Goal: Task Accomplishment & Management: Complete application form

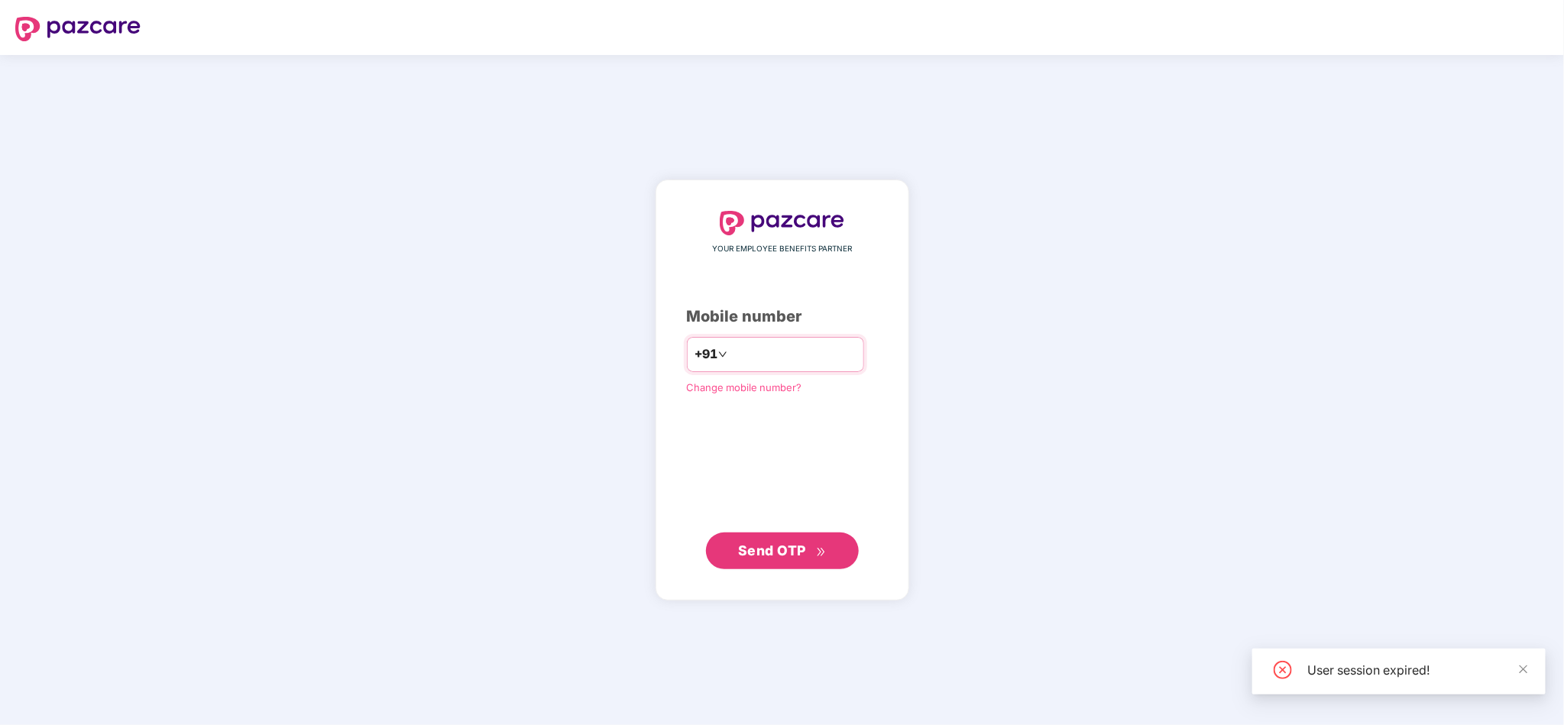
click at [816, 358] on input "number" at bounding box center [793, 354] width 125 height 24
type input "**********"
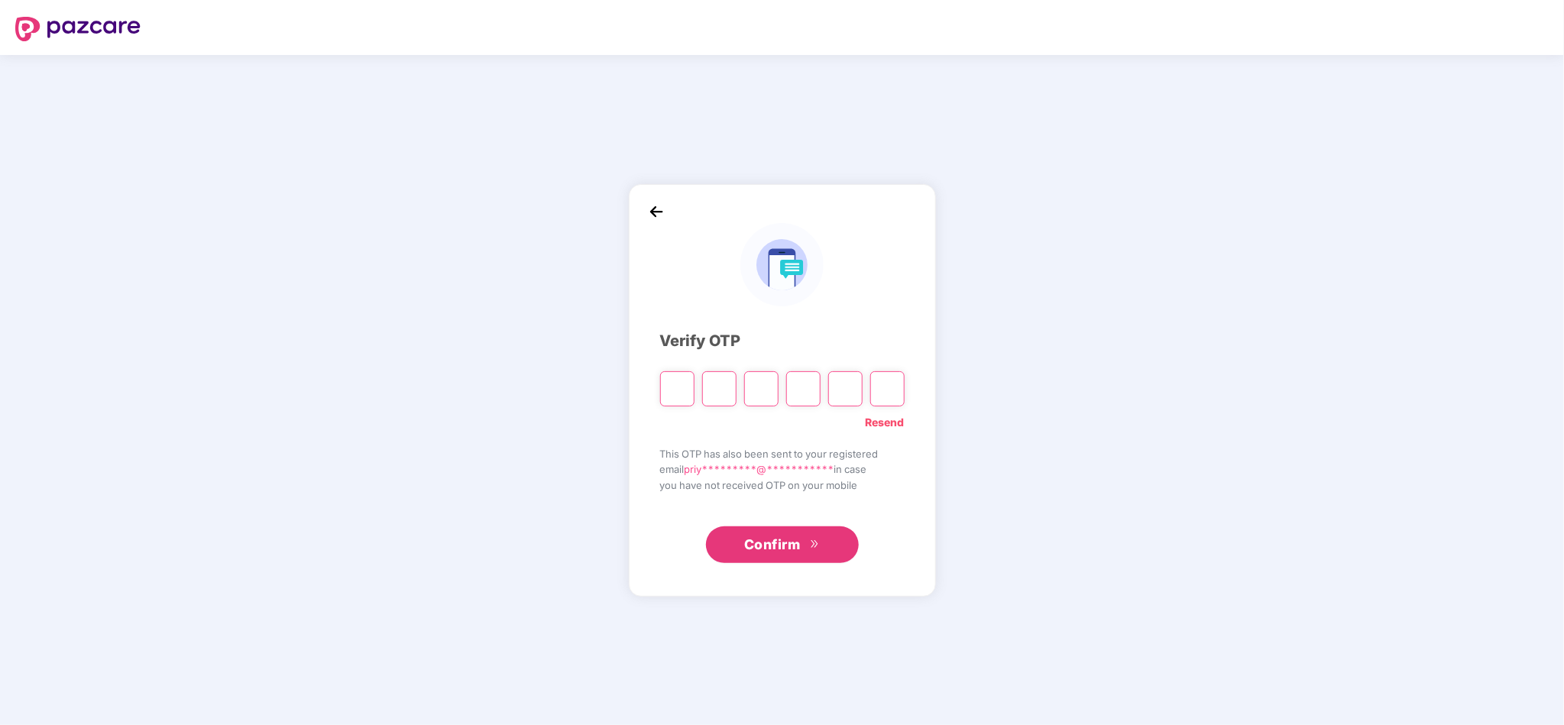
type input "*"
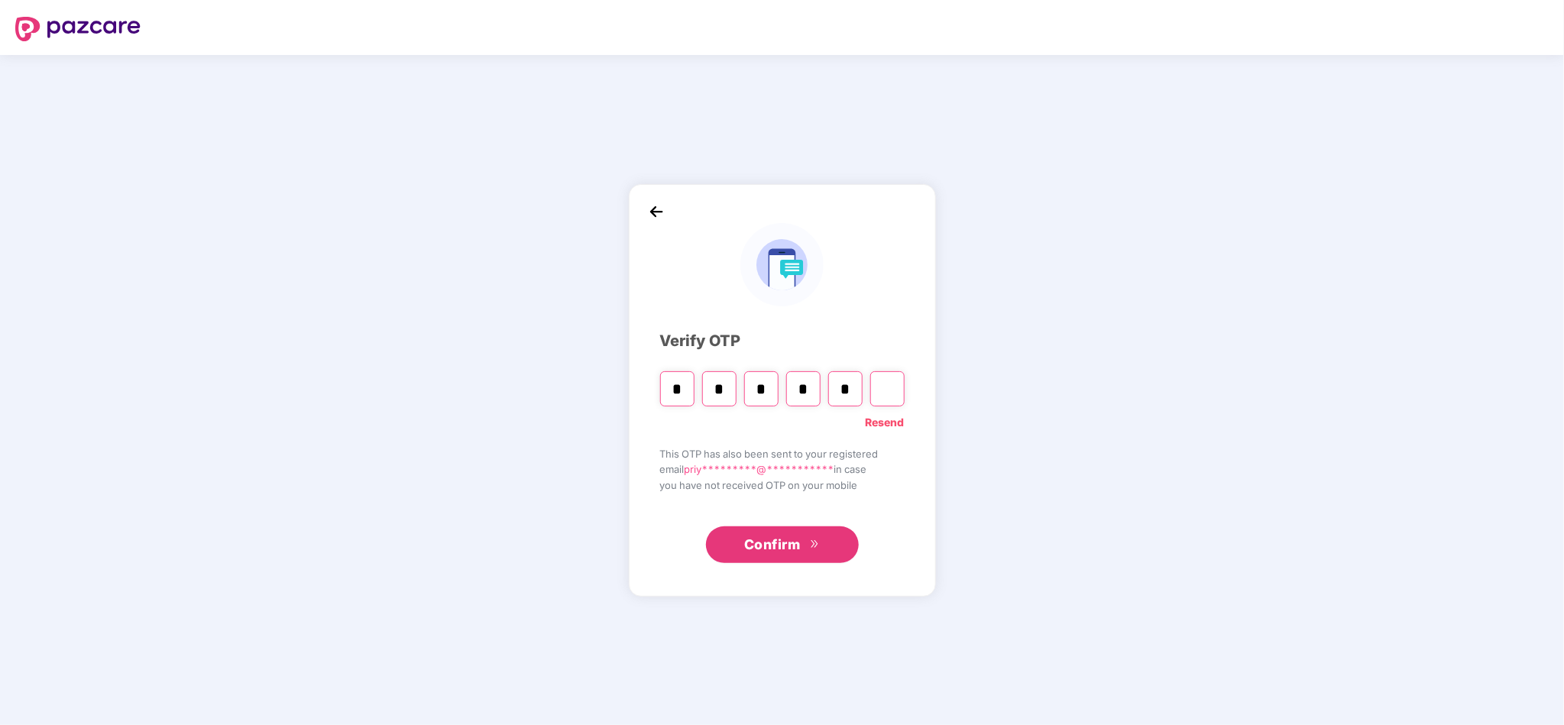
type input "*"
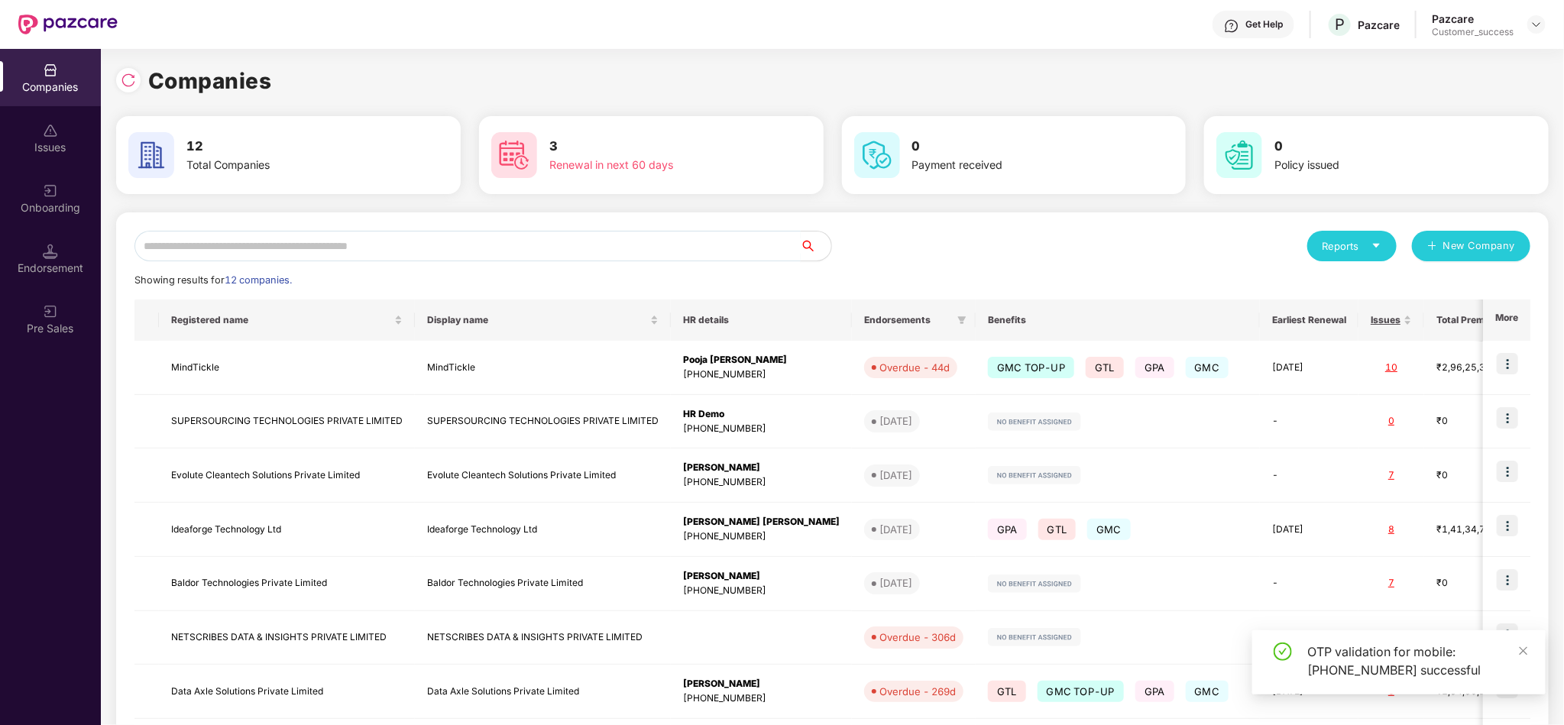
click at [510, 243] on input "text" at bounding box center [467, 246] width 666 height 31
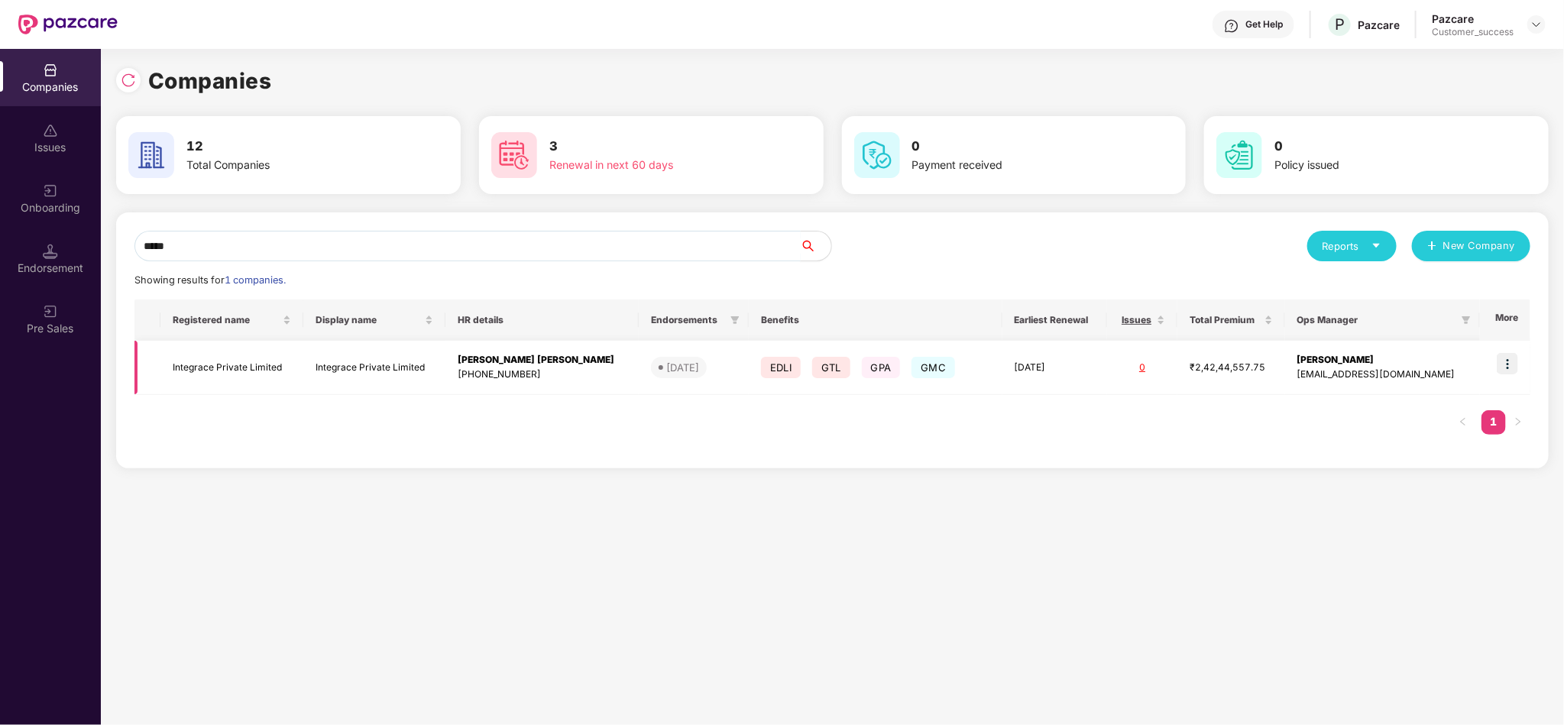
type input "*****"
click at [1505, 356] on img at bounding box center [1507, 363] width 21 height 21
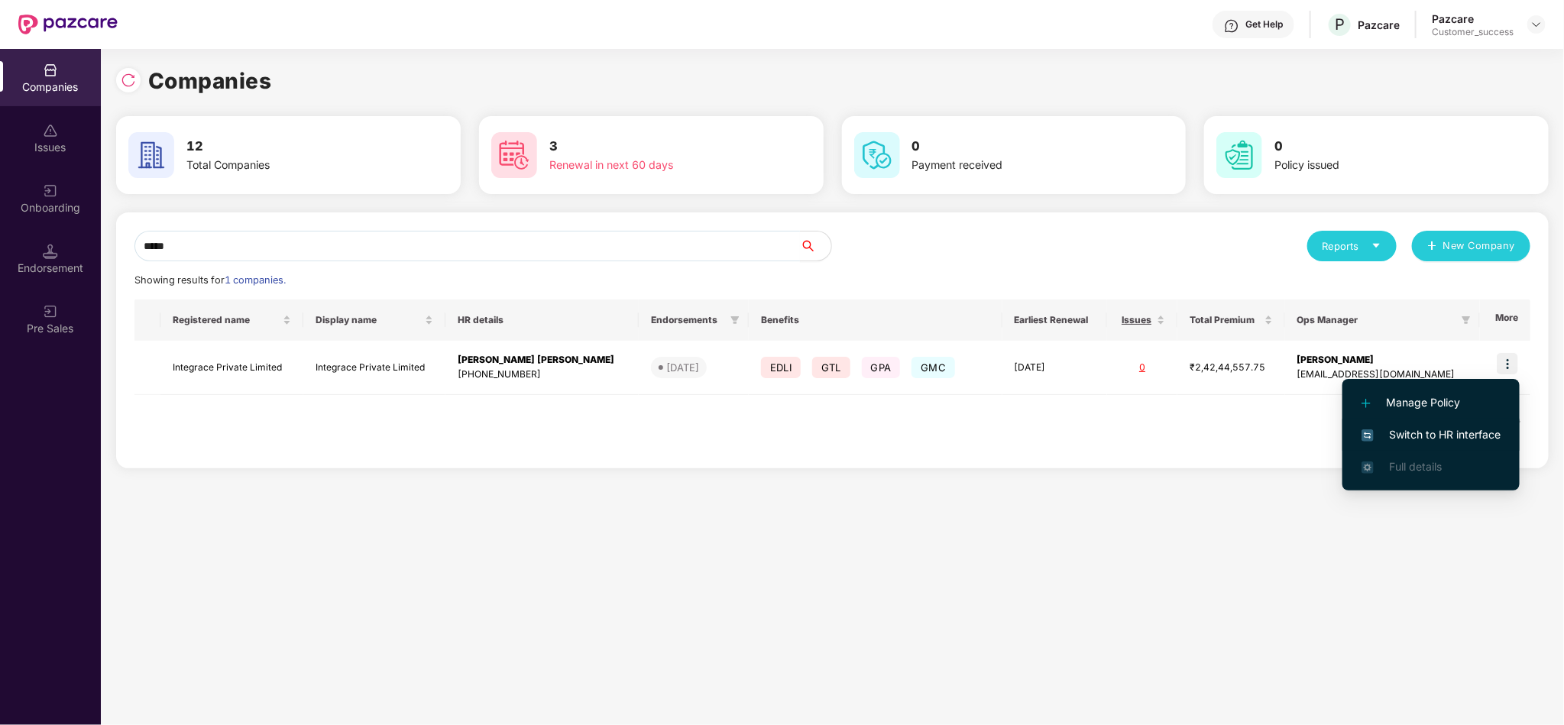
click at [1414, 432] on span "Switch to HR interface" at bounding box center [1431, 434] width 139 height 17
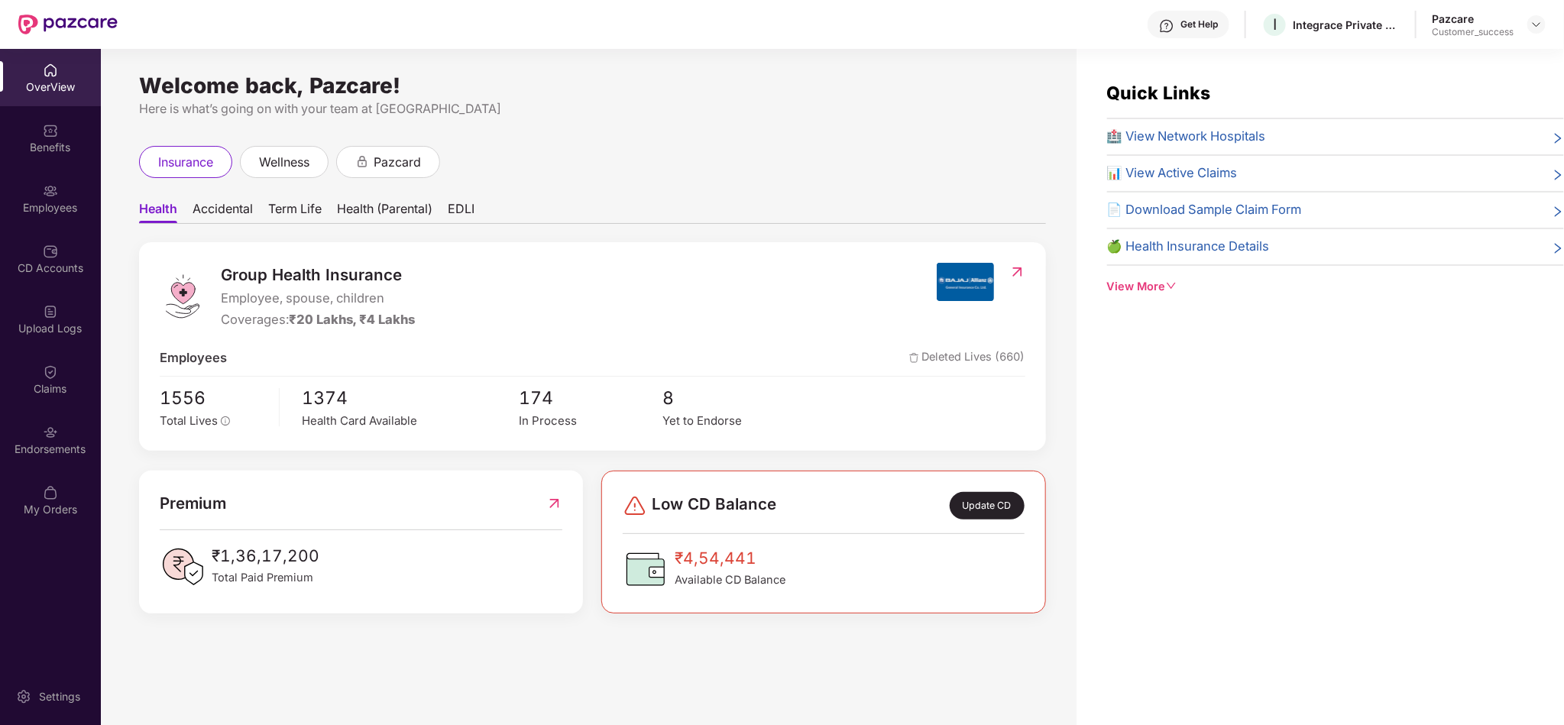
click at [56, 219] on div "Employees" at bounding box center [50, 198] width 101 height 57
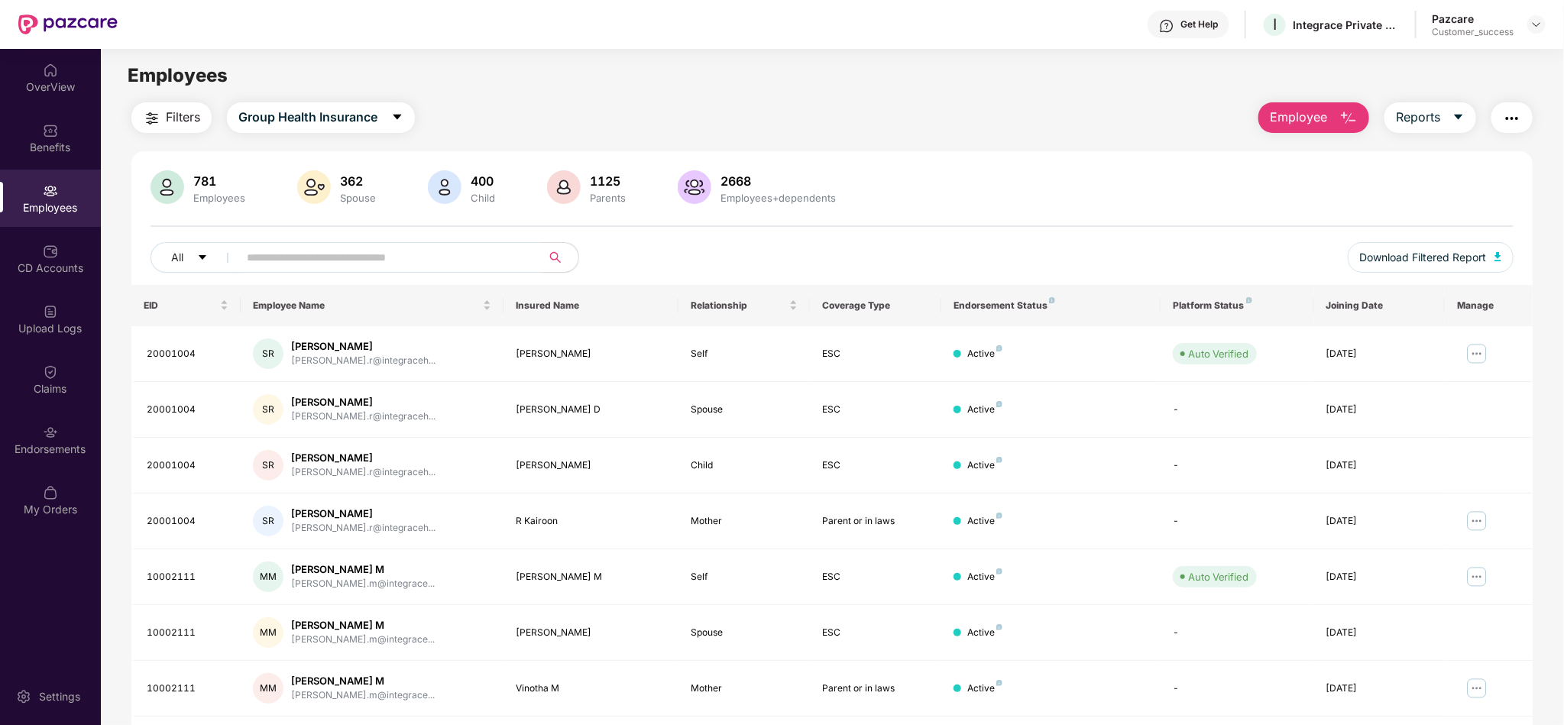
click at [484, 258] on input "text" at bounding box center [384, 257] width 274 height 23
paste input "********"
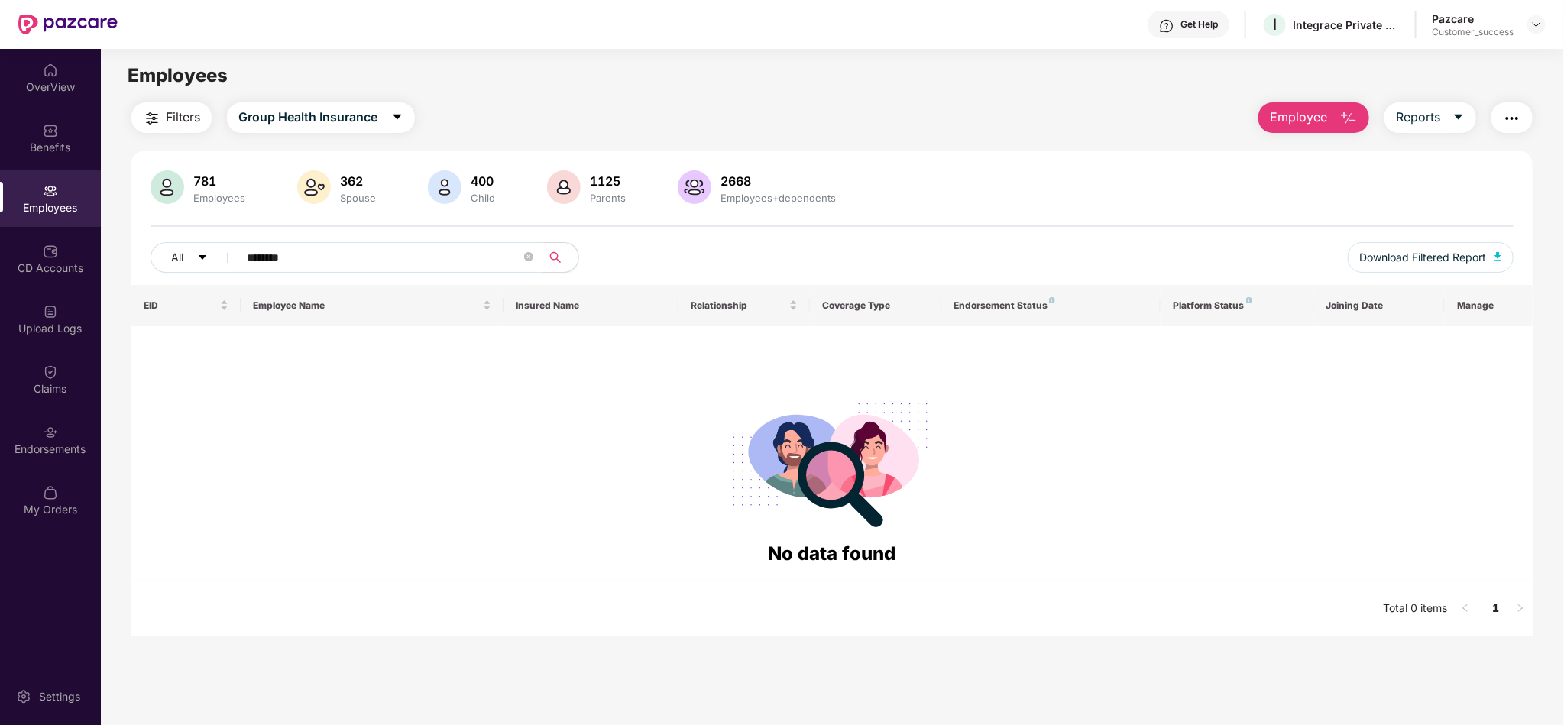
type input "********"
drag, startPoint x: 354, startPoint y: 262, endPoint x: 190, endPoint y: 253, distance: 163.8
click at [190, 253] on div "All ********" at bounding box center [548, 257] width 795 height 31
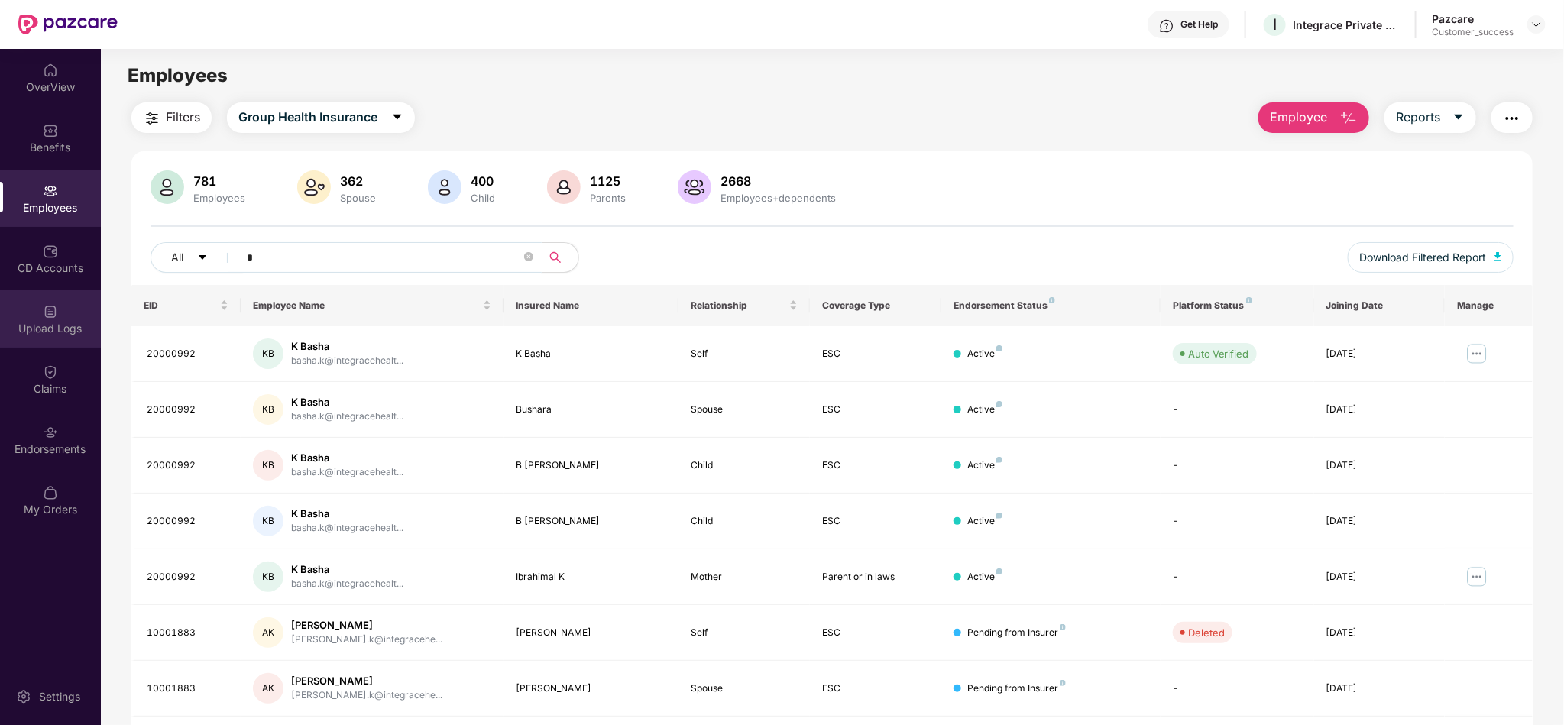
drag, startPoint x: 351, startPoint y: 253, endPoint x: 34, endPoint y: 303, distance: 320.3
click at [34, 303] on div "OverView Benefits Employees CD Accounts Upload Logs Claims Endorsements My Orde…" at bounding box center [782, 387] width 1564 height 676
paste input "********"
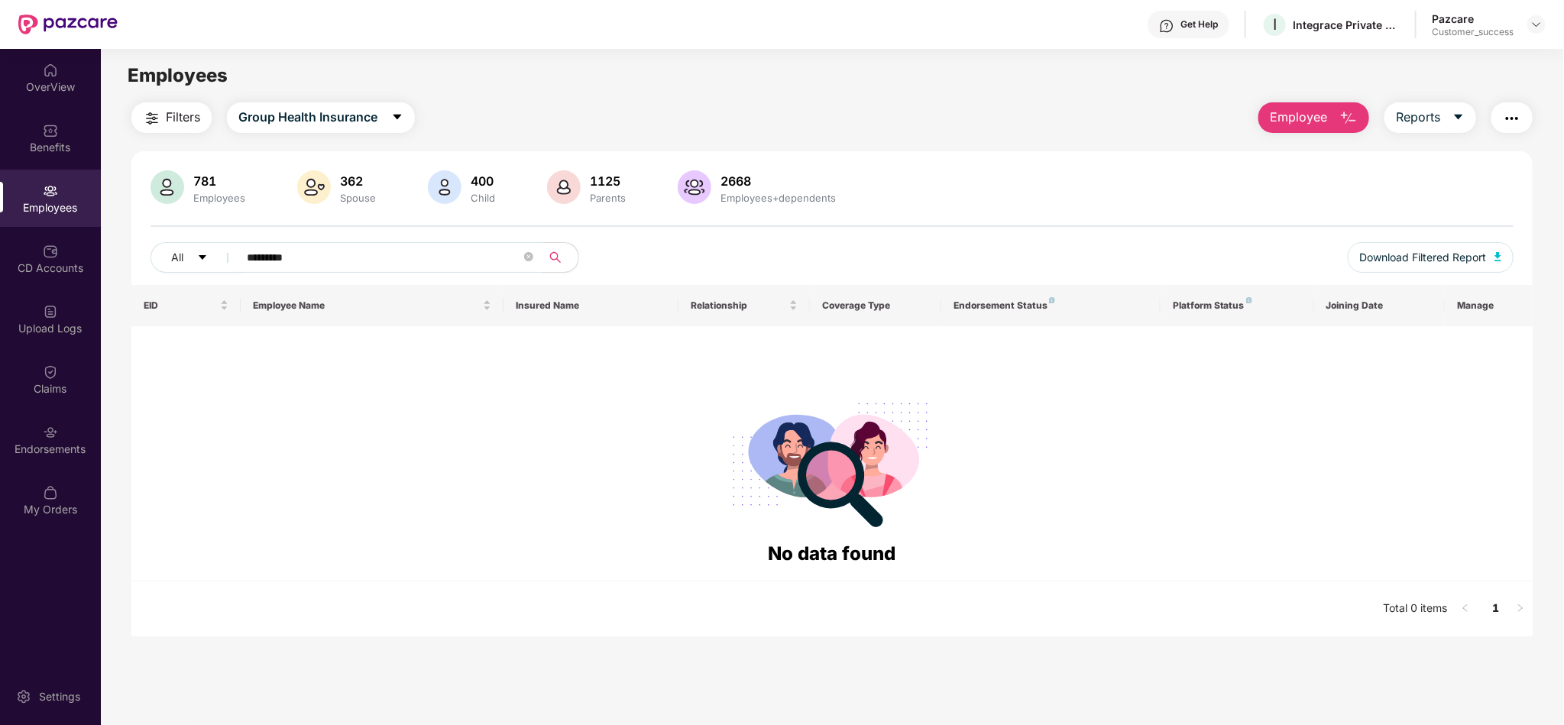
drag, startPoint x: 367, startPoint y: 251, endPoint x: 131, endPoint y: 262, distance: 236.4
click at [131, 262] on div "781 Employees 362 Spouse 400 Child 1125 Parents 2668 Employees+dependents All *…" at bounding box center [831, 227] width 1401 height 115
paste input "text"
type input "********"
drag, startPoint x: 394, startPoint y: 243, endPoint x: 173, endPoint y: 250, distance: 221.7
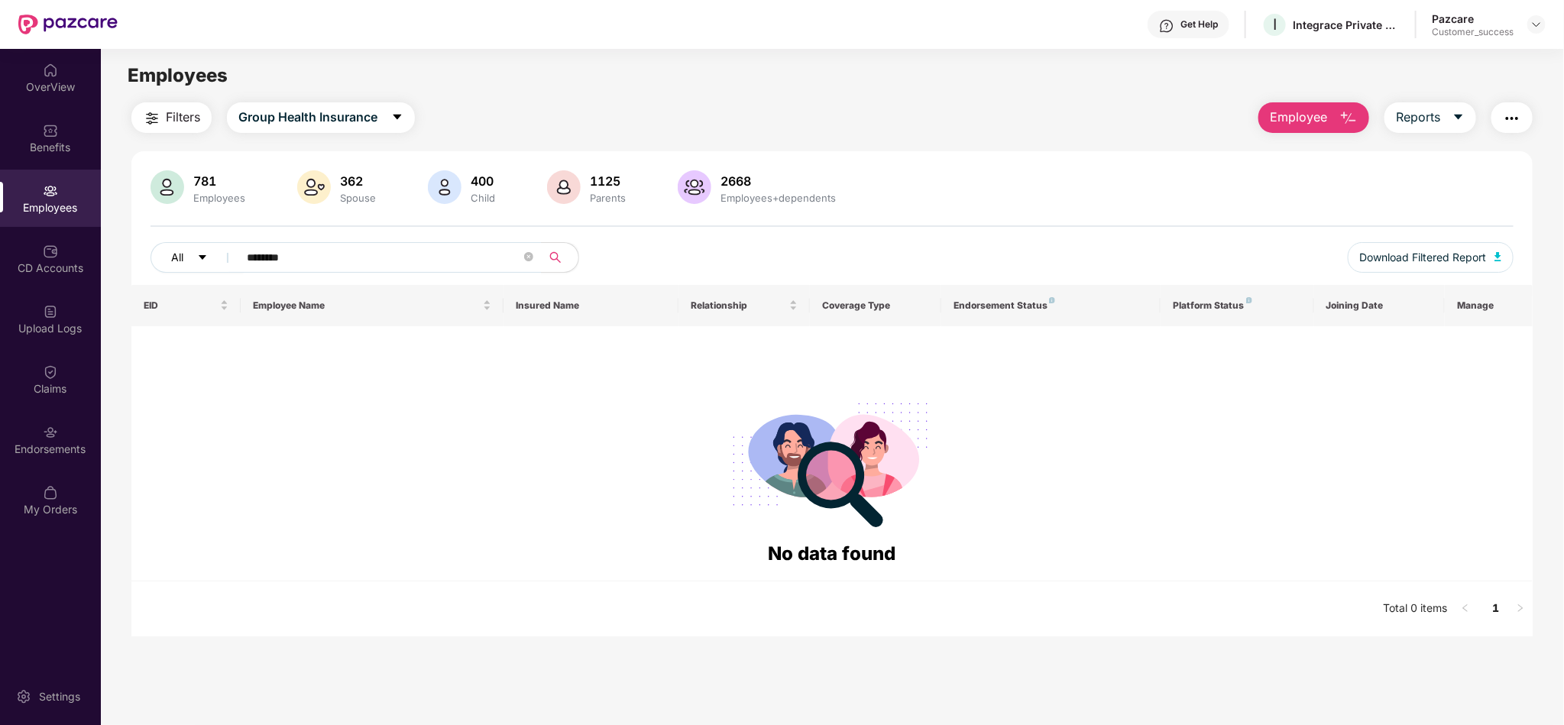
click at [173, 250] on div "All ********" at bounding box center [548, 257] width 795 height 31
click at [844, 241] on div "781 Employees 362 Spouse 400 Child 1125 Parents 2668 Employees+dependents All *…" at bounding box center [831, 227] width 1401 height 115
click at [535, 259] on span "********" at bounding box center [384, 257] width 313 height 31
click at [530, 258] on icon "close-circle" at bounding box center [528, 256] width 9 height 9
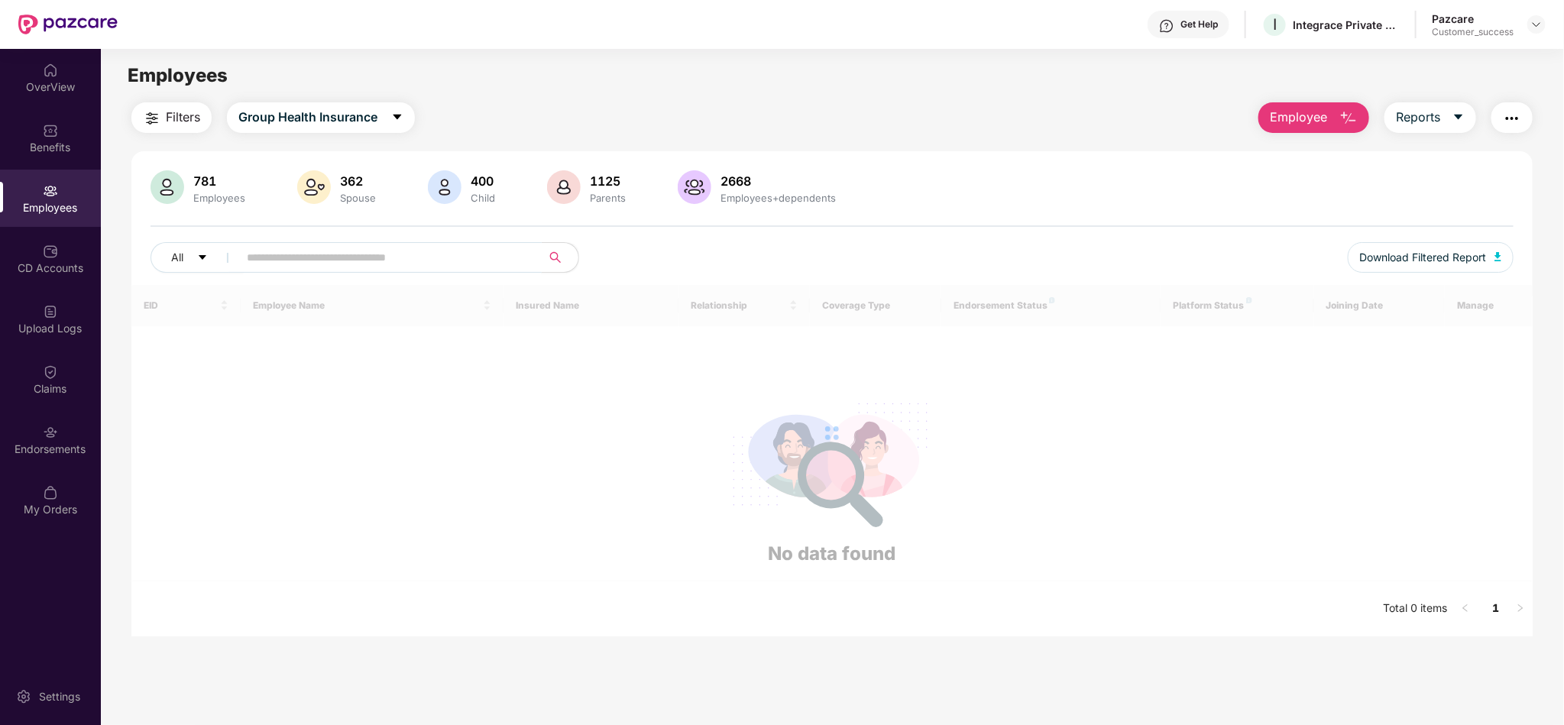
click at [942, 238] on div "781 Employees 362 Spouse 400 Child 1125 Parents 2668 Employees+dependents All D…" at bounding box center [831, 227] width 1401 height 115
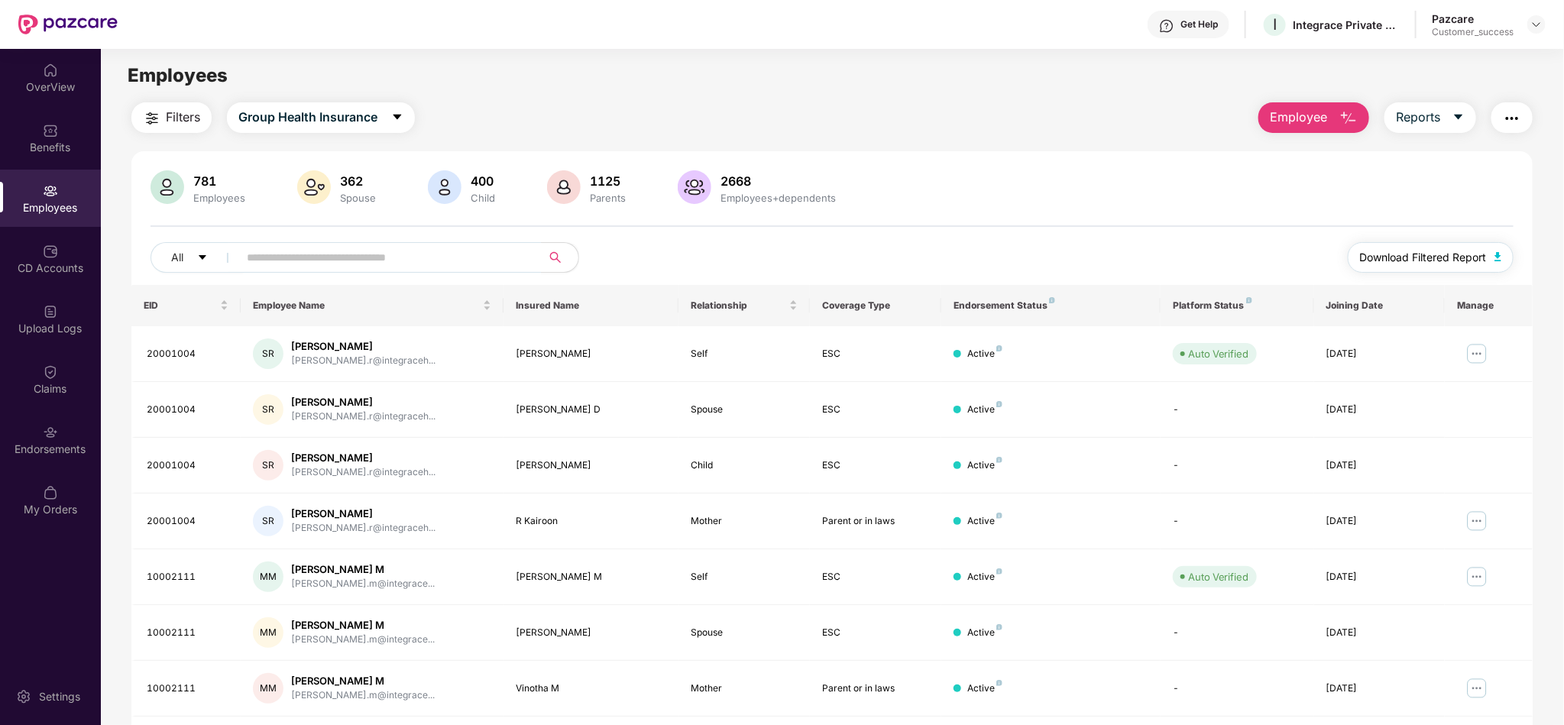
click at [1446, 250] on span "Download Filtered Report" at bounding box center [1423, 257] width 127 height 17
click at [1321, 117] on span "Employee" at bounding box center [1298, 117] width 57 height 19
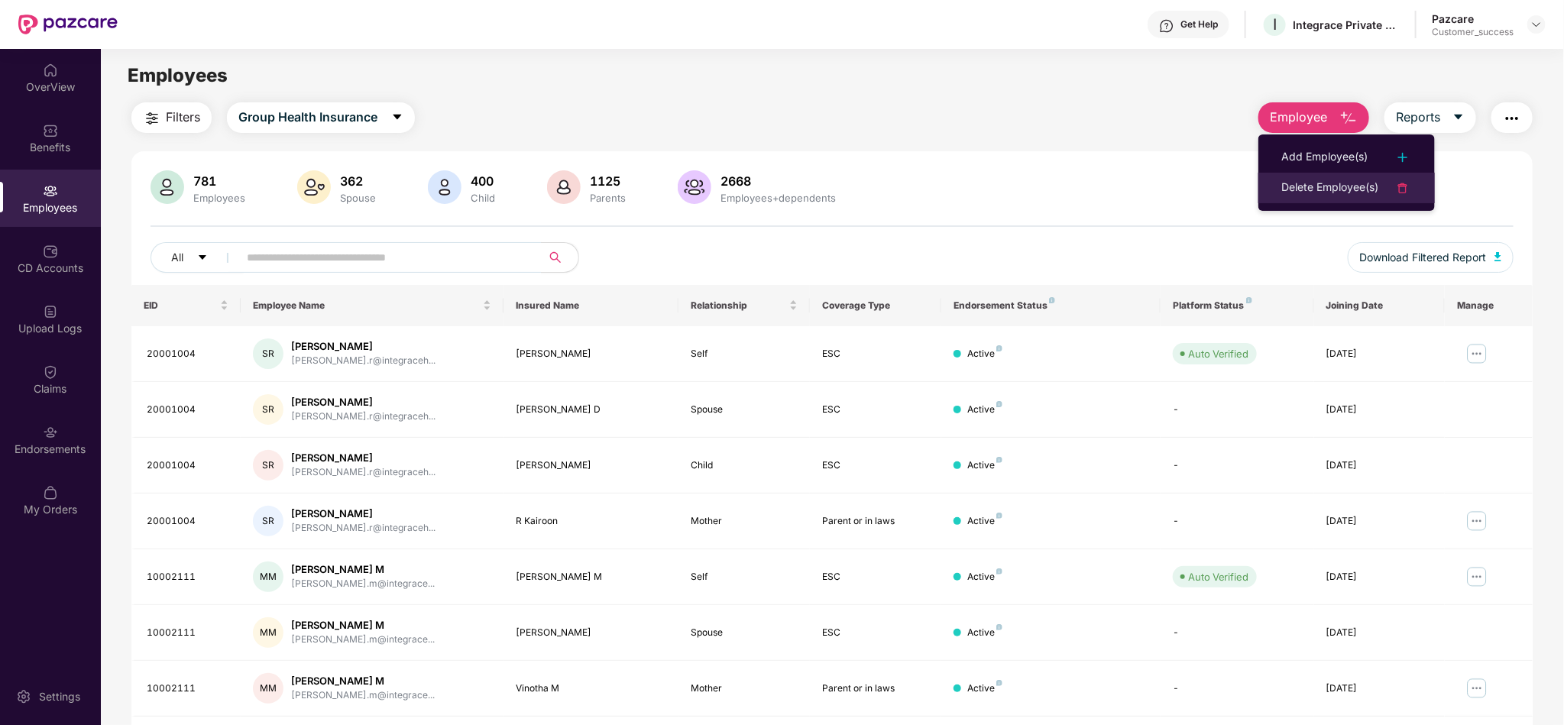
click at [1344, 184] on div "Delete Employee(s)" at bounding box center [1329, 188] width 97 height 18
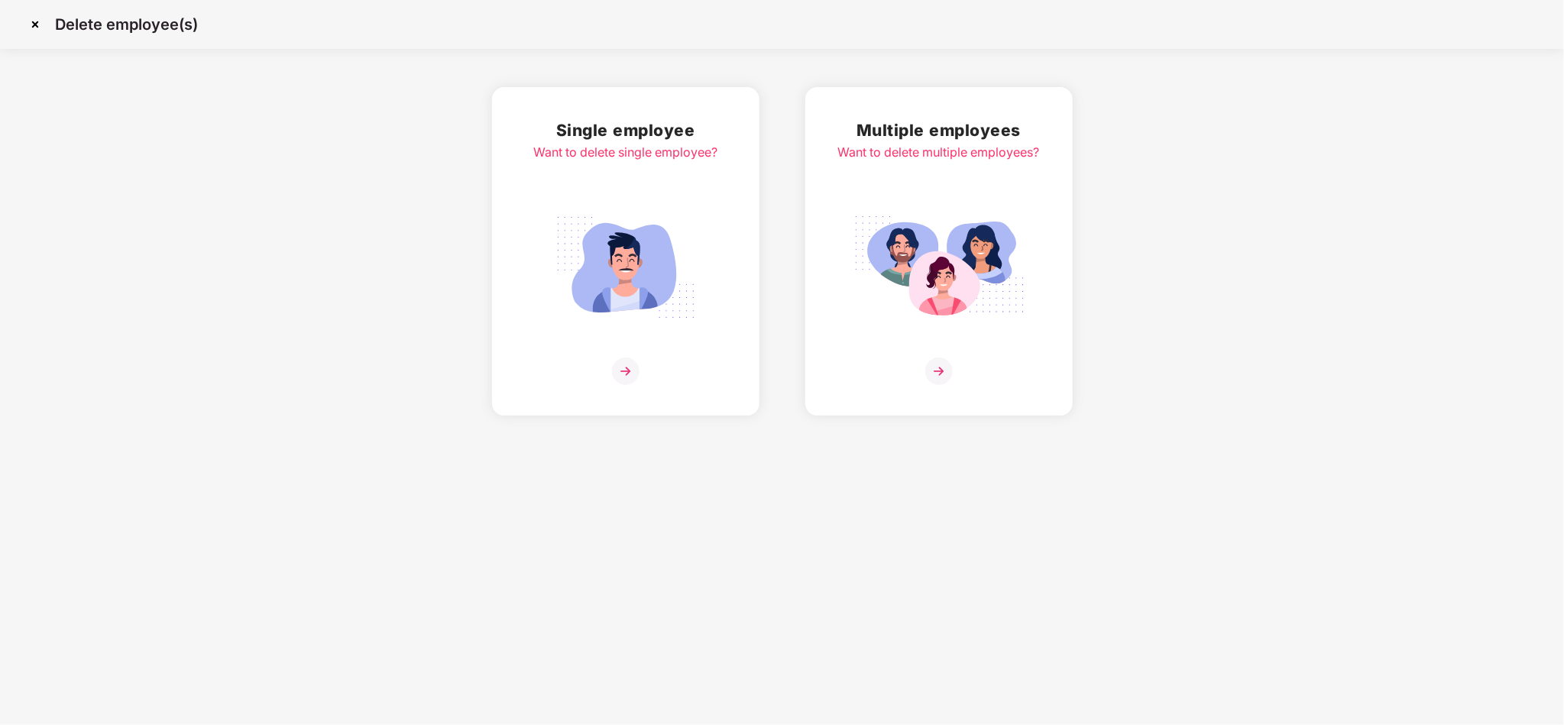
click at [918, 246] on img at bounding box center [939, 267] width 171 height 119
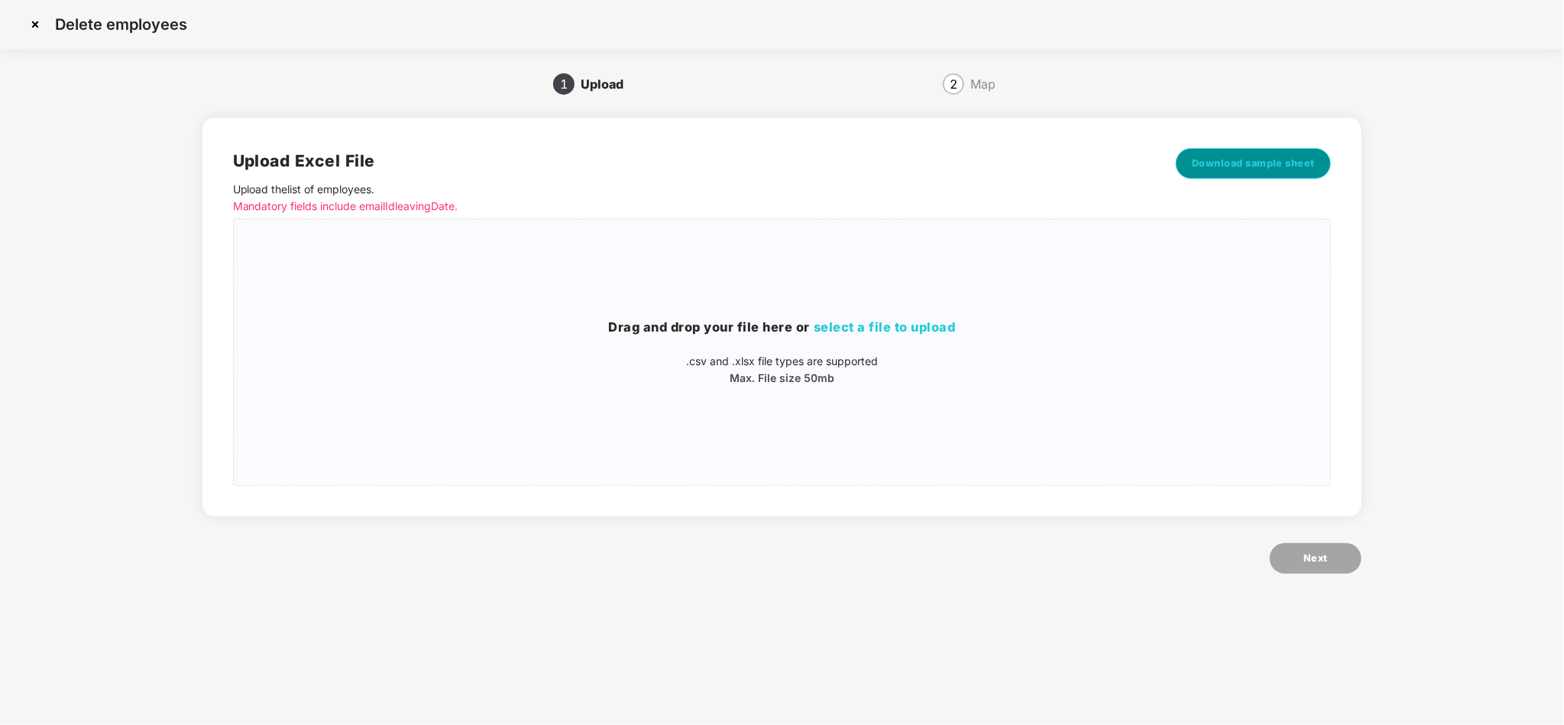
click at [1259, 166] on span "Download sample sheet" at bounding box center [1254, 163] width 124 height 15
click at [800, 425] on div "Drag and drop your file here or select a file to upload .csv and .xlsx file typ…" at bounding box center [782, 352] width 1097 height 241
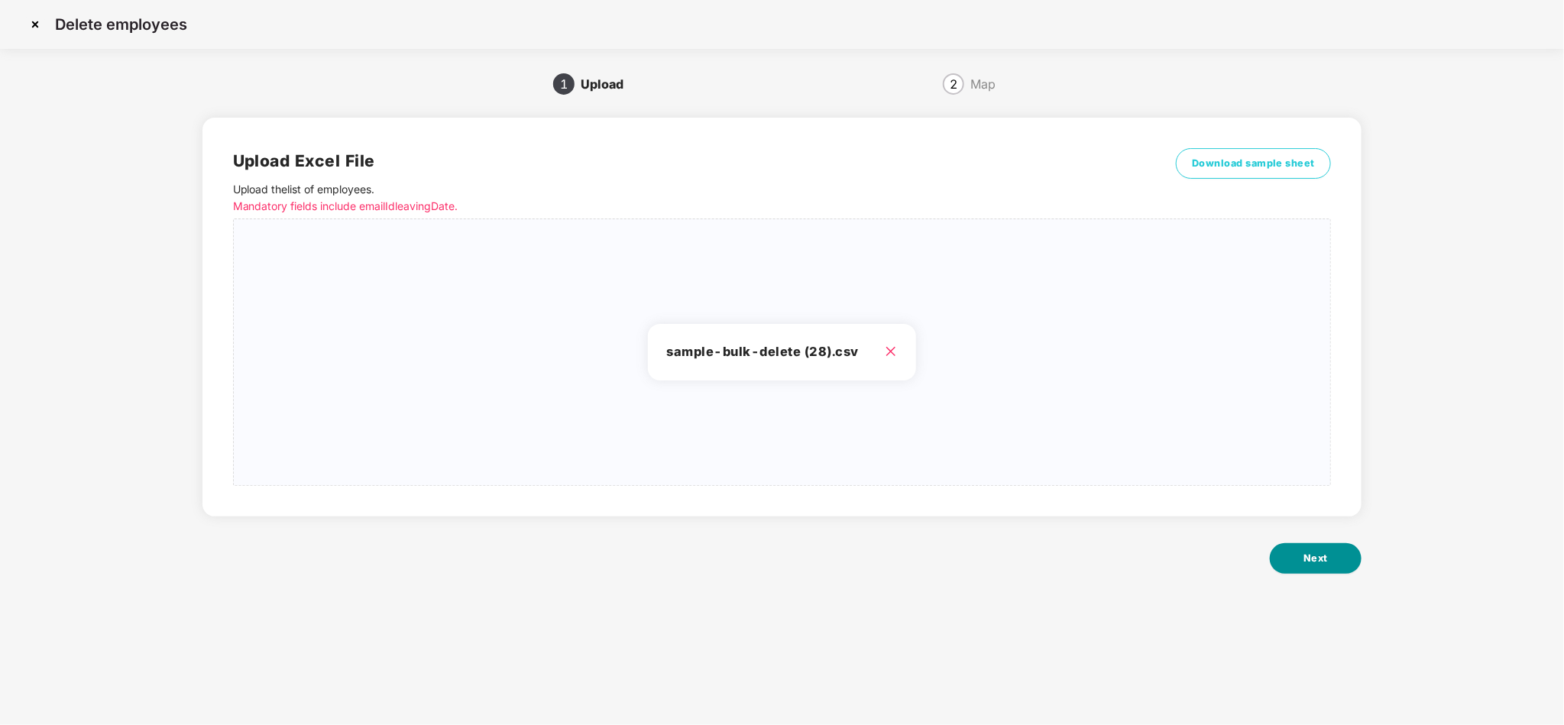
click at [1330, 544] on button "Next" at bounding box center [1316, 558] width 92 height 31
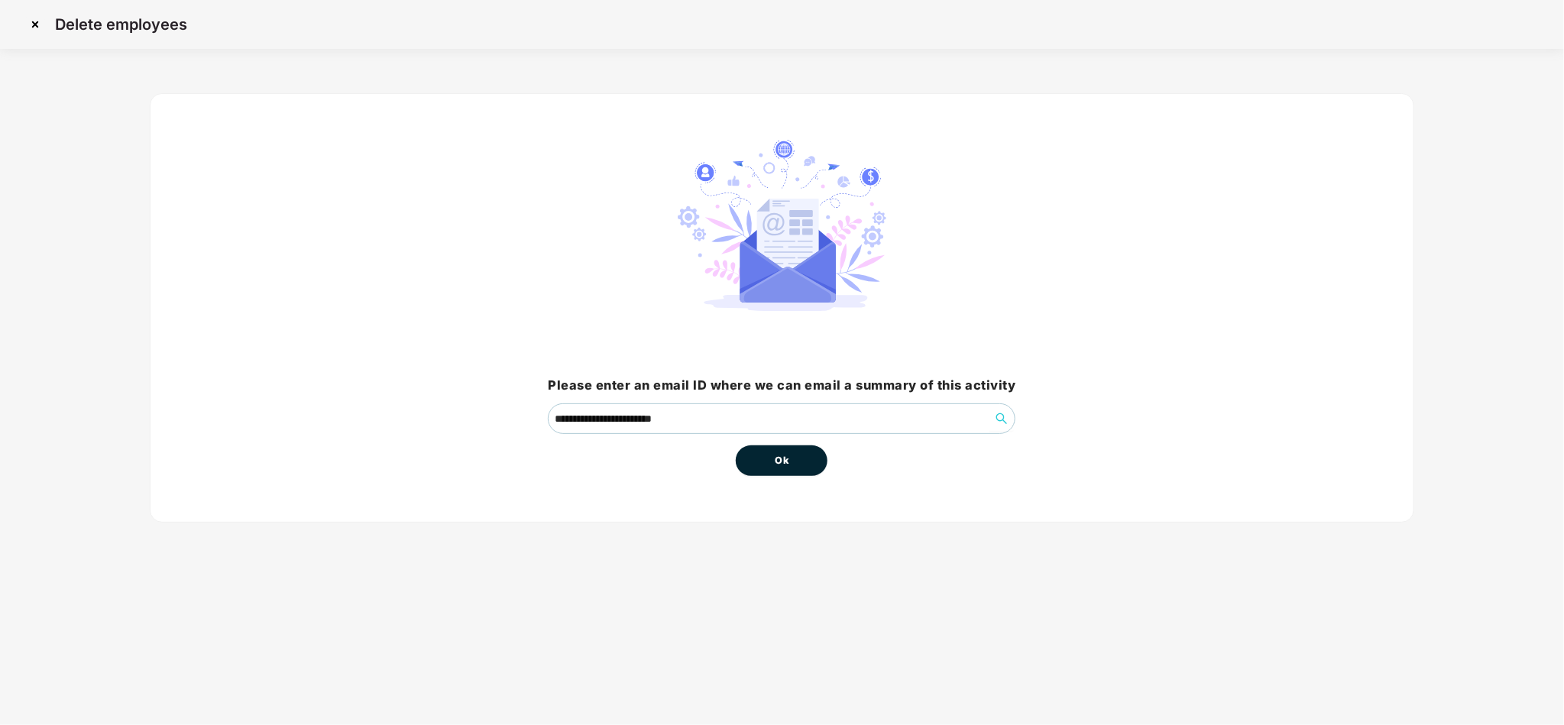
click at [760, 473] on button "Ok" at bounding box center [782, 460] width 92 height 31
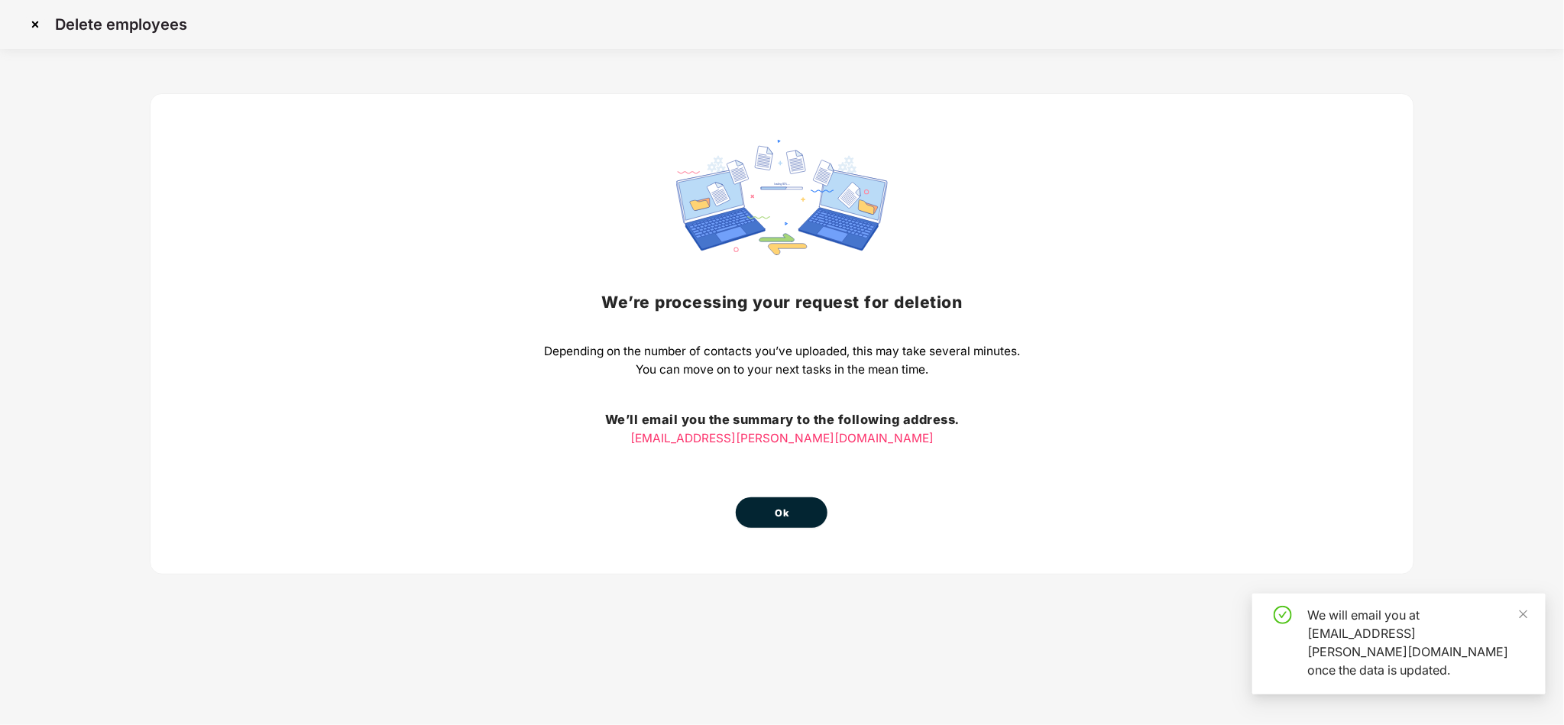
click at [782, 510] on span "Ok" at bounding box center [782, 513] width 14 height 15
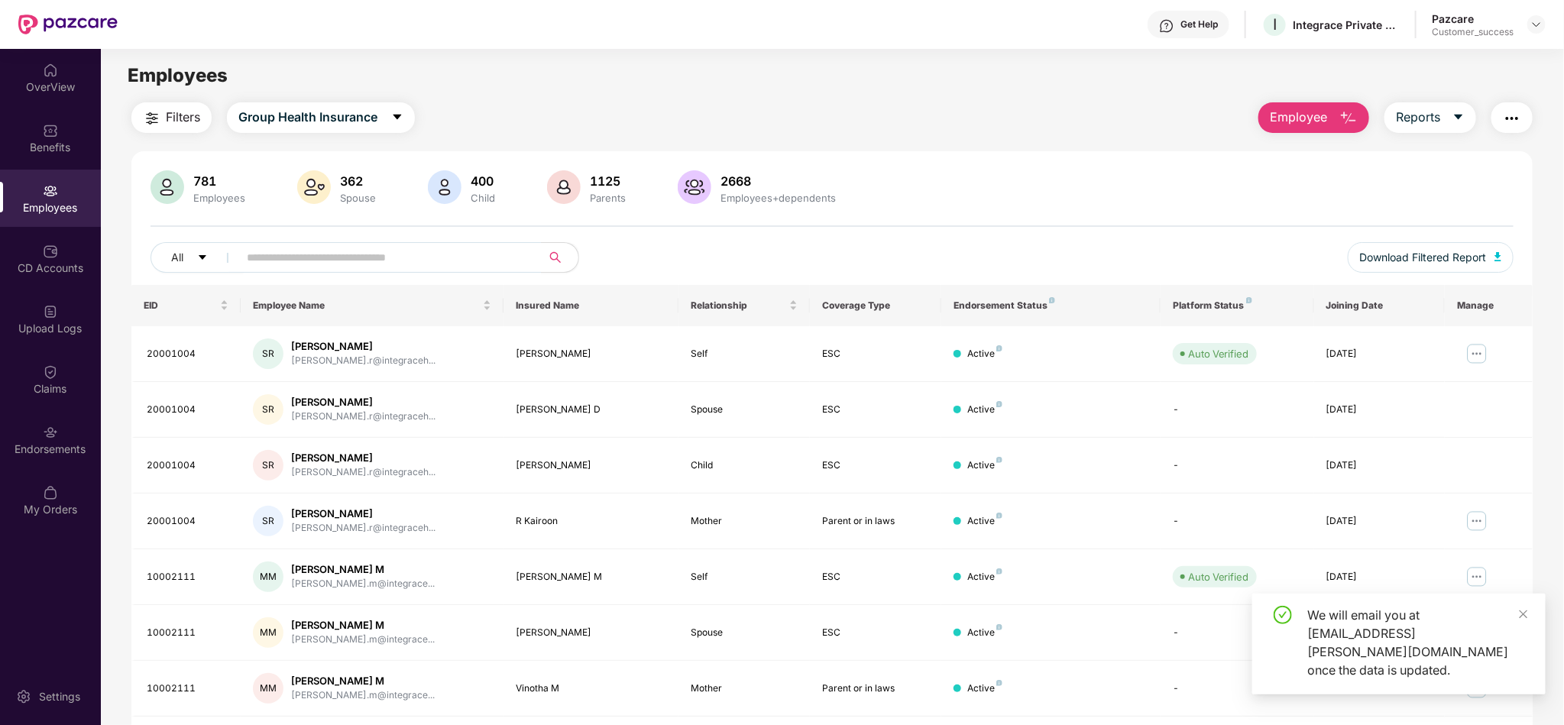
click at [64, 326] on div "Upload Logs" at bounding box center [50, 328] width 101 height 15
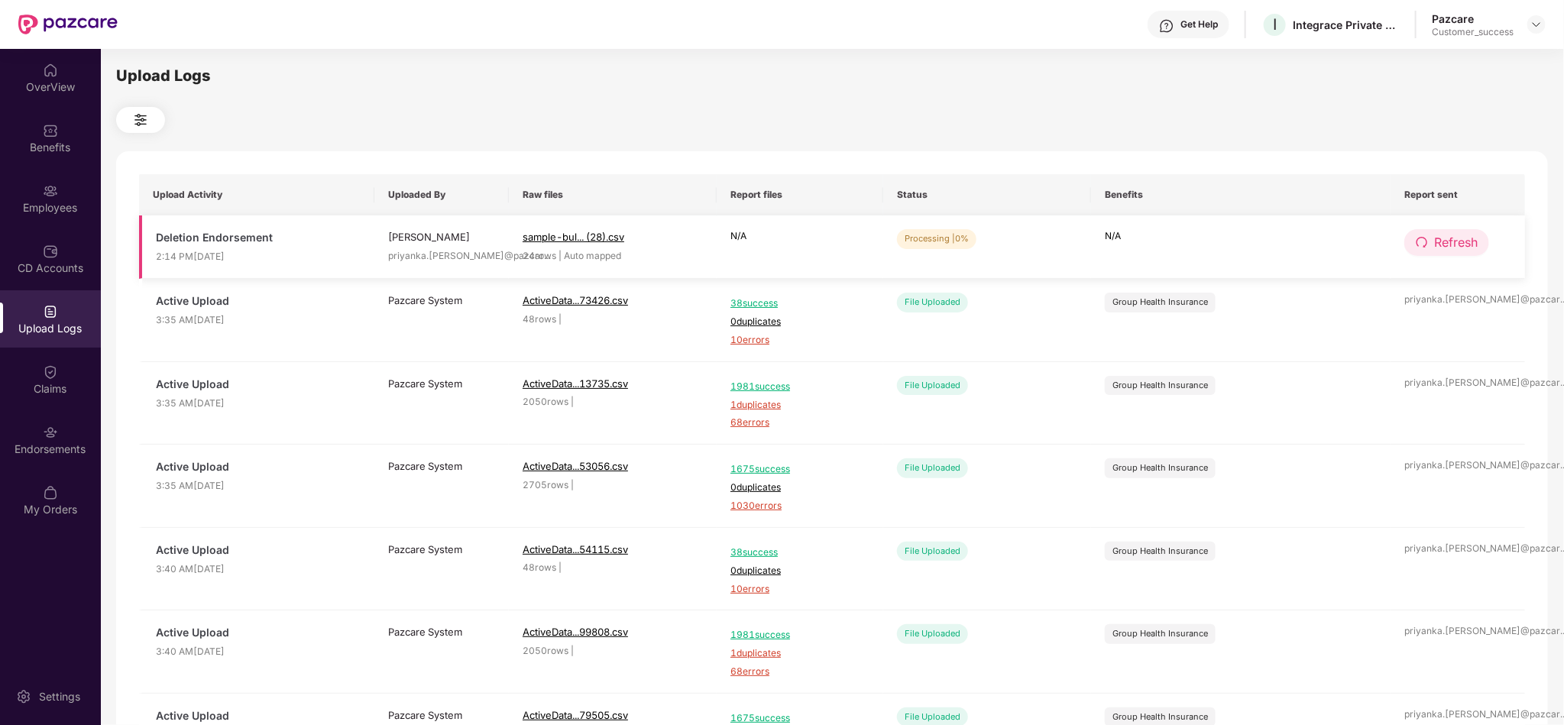
click at [1440, 245] on span "Refresh" at bounding box center [1456, 242] width 44 height 19
click at [1440, 245] on span "Refresh" at bounding box center [1457, 242] width 44 height 19
click at [1435, 232] on button "Refresh" at bounding box center [1446, 242] width 85 height 27
click at [1449, 237] on span "Refresh" at bounding box center [1456, 242] width 44 height 19
click at [926, 230] on div "Processing | 16%" at bounding box center [939, 238] width 85 height 19
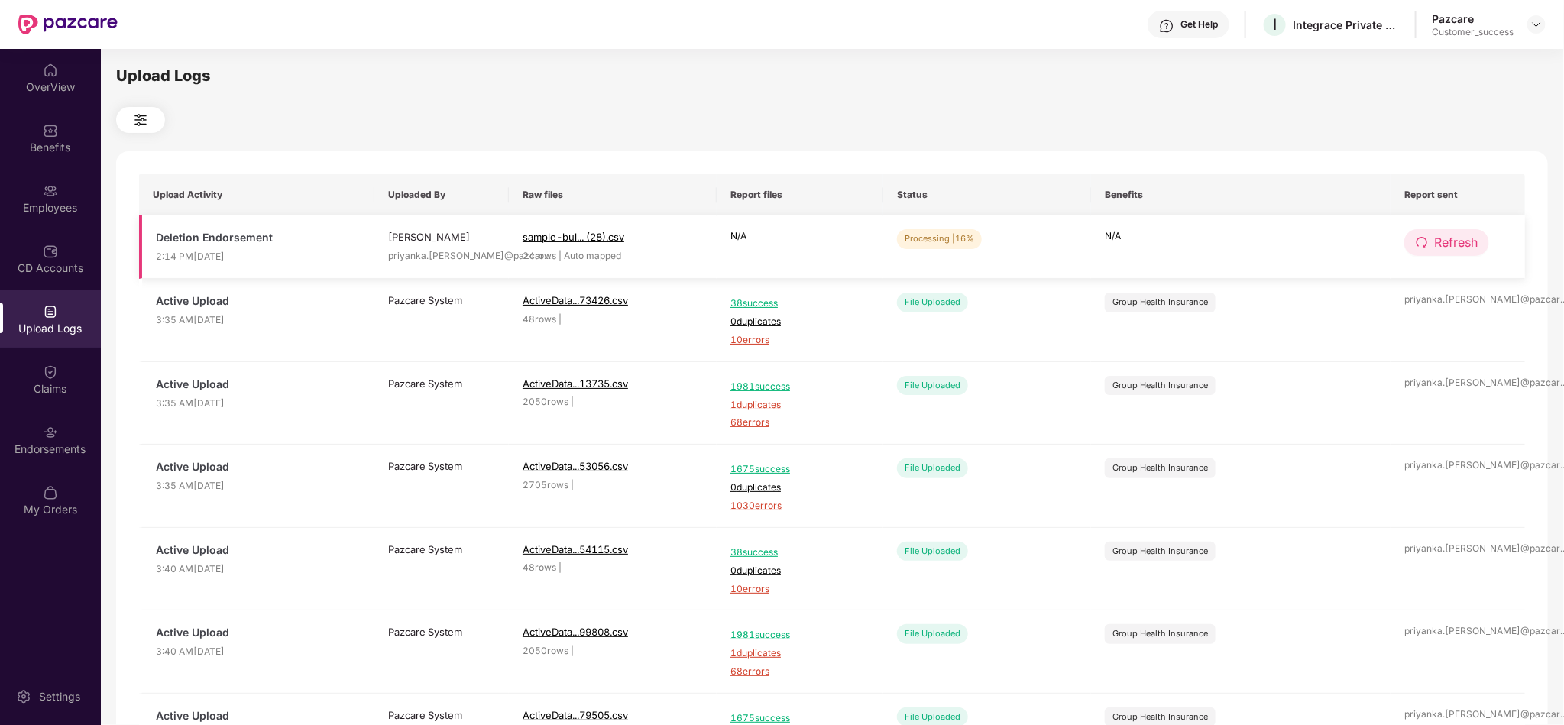
click at [1442, 241] on span "Refresh" at bounding box center [1456, 242] width 44 height 19
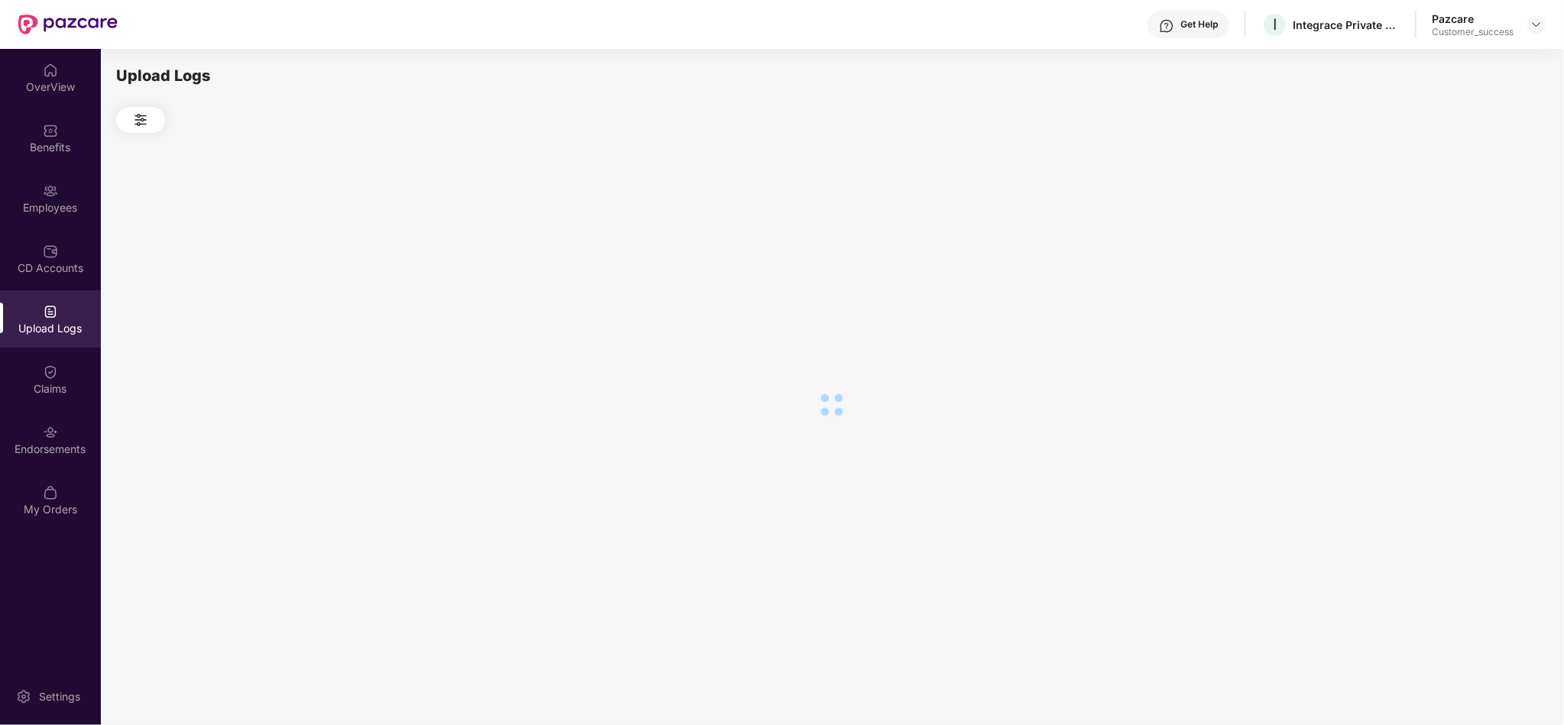
click at [1442, 241] on div at bounding box center [832, 405] width 1432 height 544
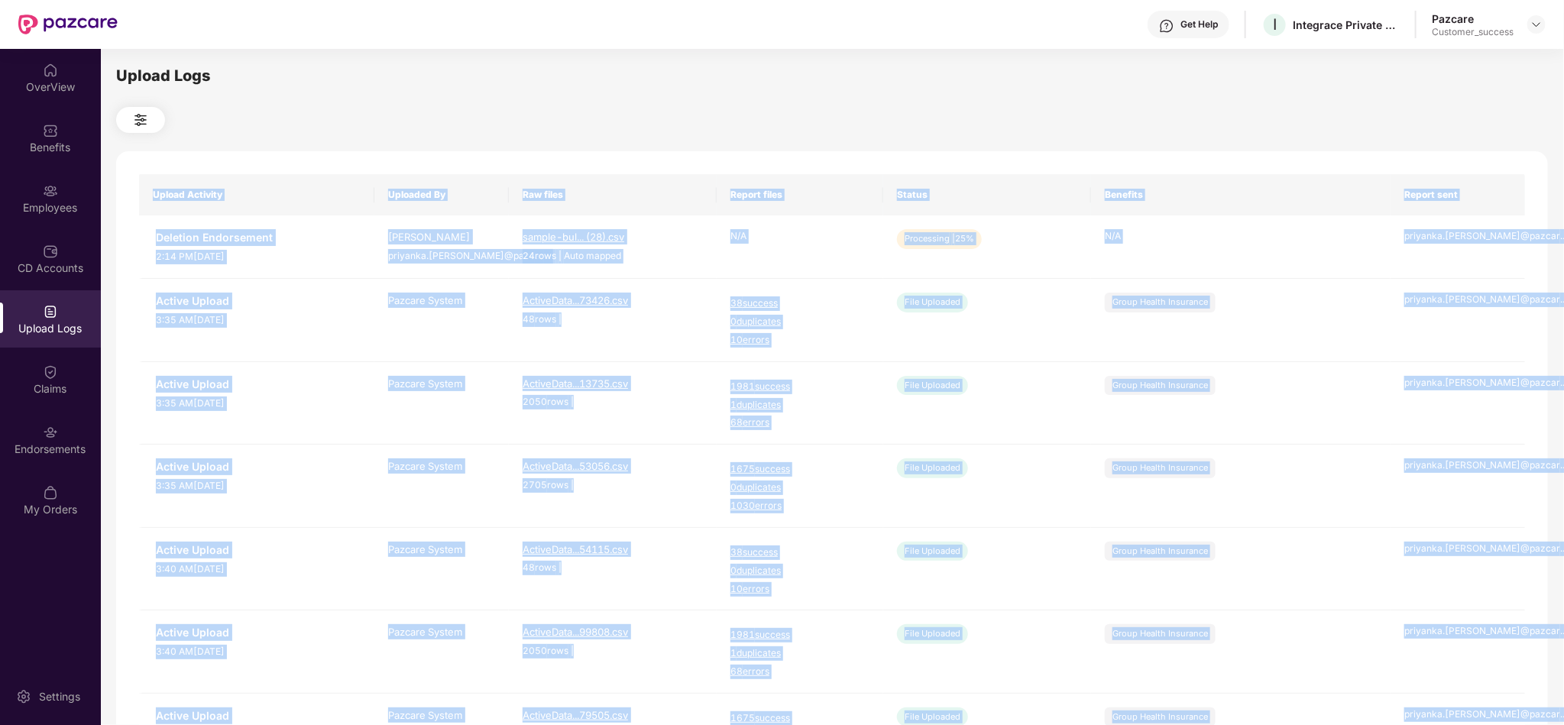
click at [1268, 147] on div "Upload Logs Upload Activity Uploaded By Raw files Report files Status Benefits …" at bounding box center [832, 384] width 1432 height 641
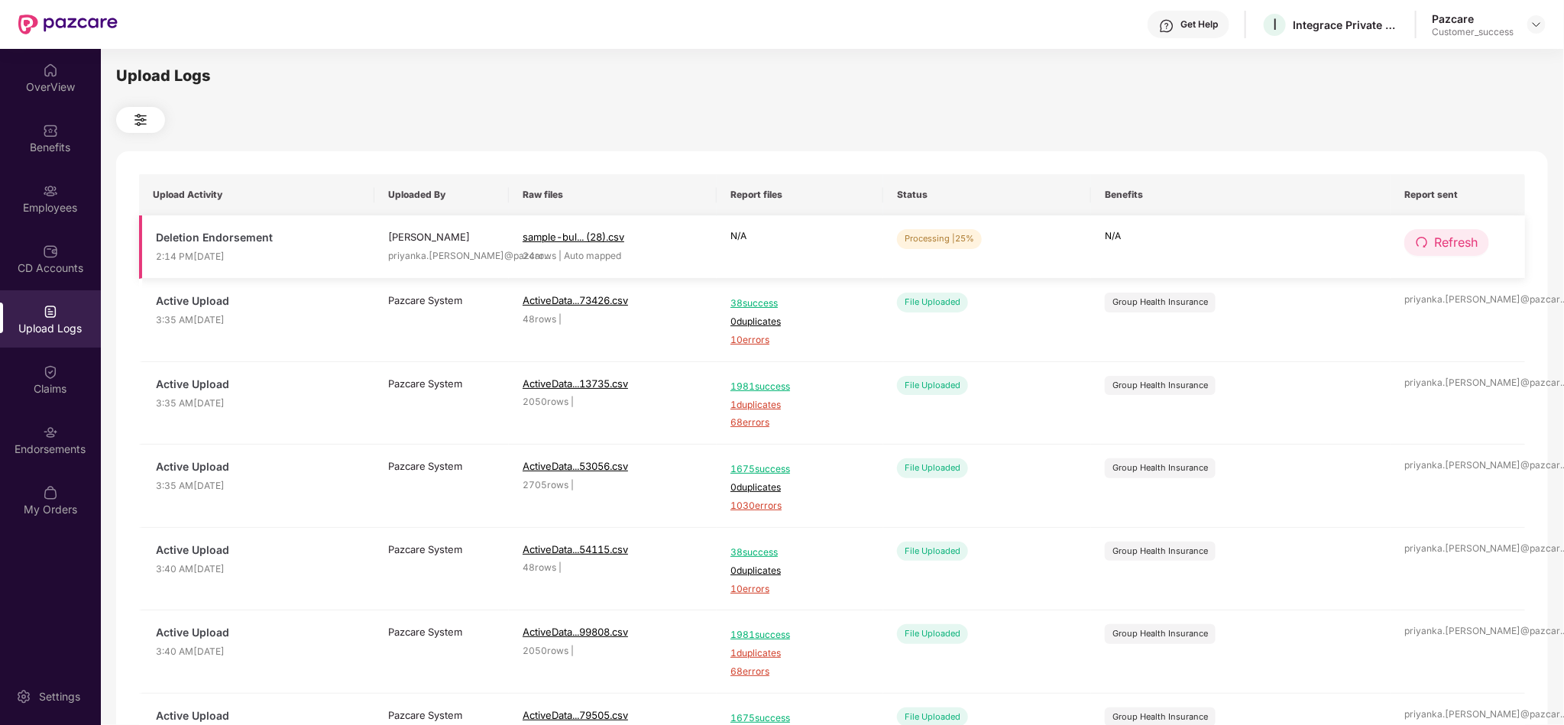
click at [1412, 239] on button "Refresh" at bounding box center [1446, 242] width 85 height 27
click at [1422, 239] on icon "redo" at bounding box center [1422, 242] width 12 height 12
click at [1433, 250] on button "Refresh" at bounding box center [1446, 242] width 85 height 27
click at [1433, 250] on button "Refresh" at bounding box center [1447, 242] width 86 height 27
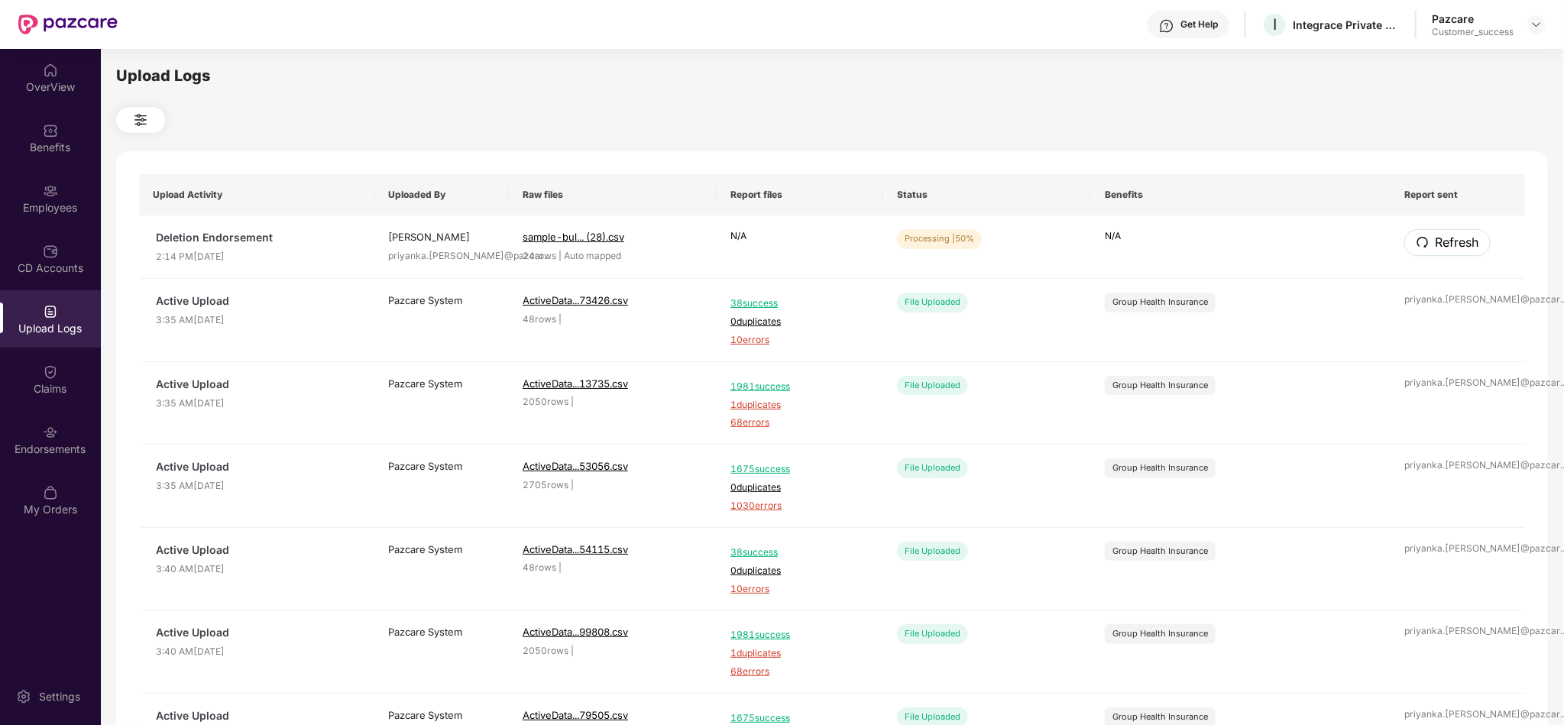
click at [1433, 250] on button "Refresh" at bounding box center [1447, 242] width 86 height 27
click at [1472, 248] on span "Refresh" at bounding box center [1456, 242] width 44 height 19
click at [1472, 248] on span "Refresh" at bounding box center [1457, 242] width 44 height 19
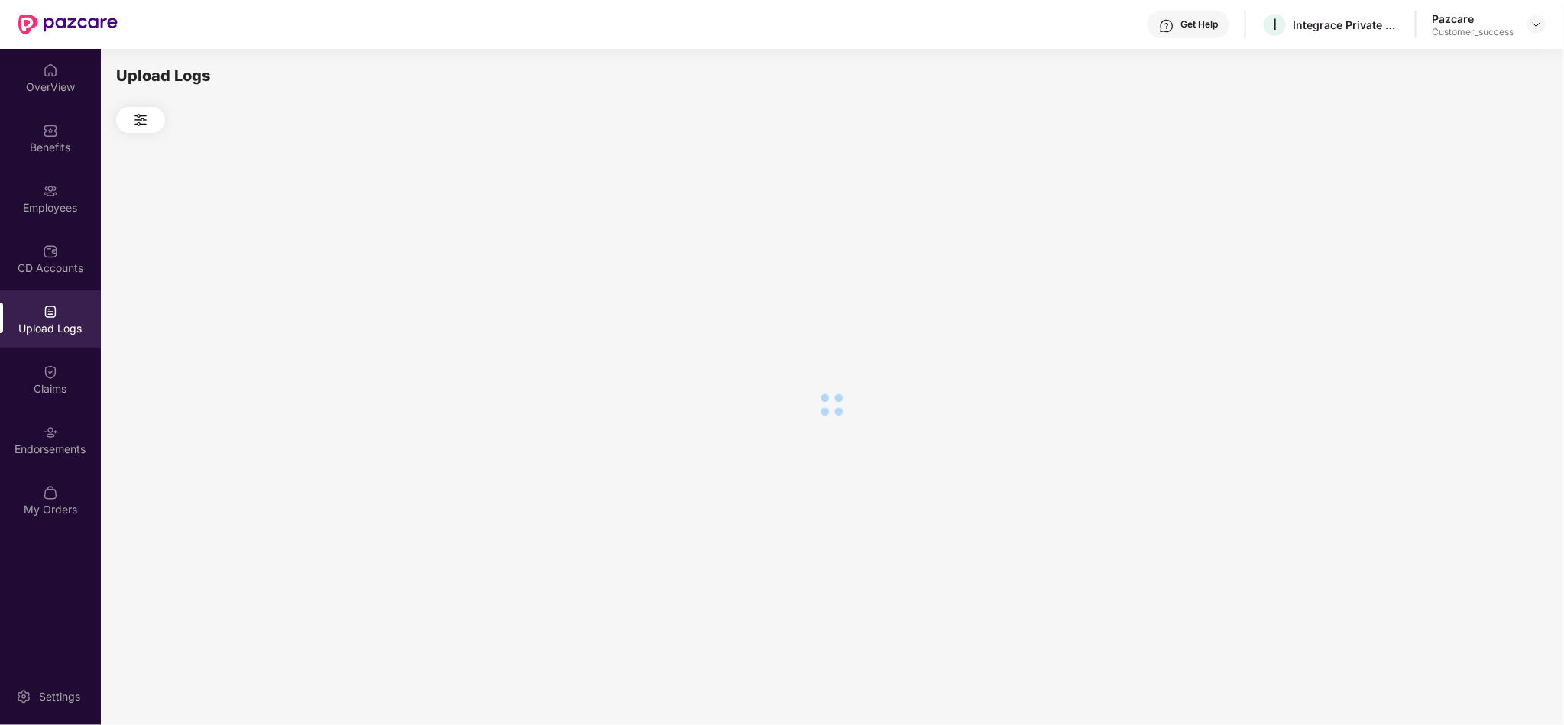
click at [1472, 248] on div at bounding box center [832, 405] width 1432 height 544
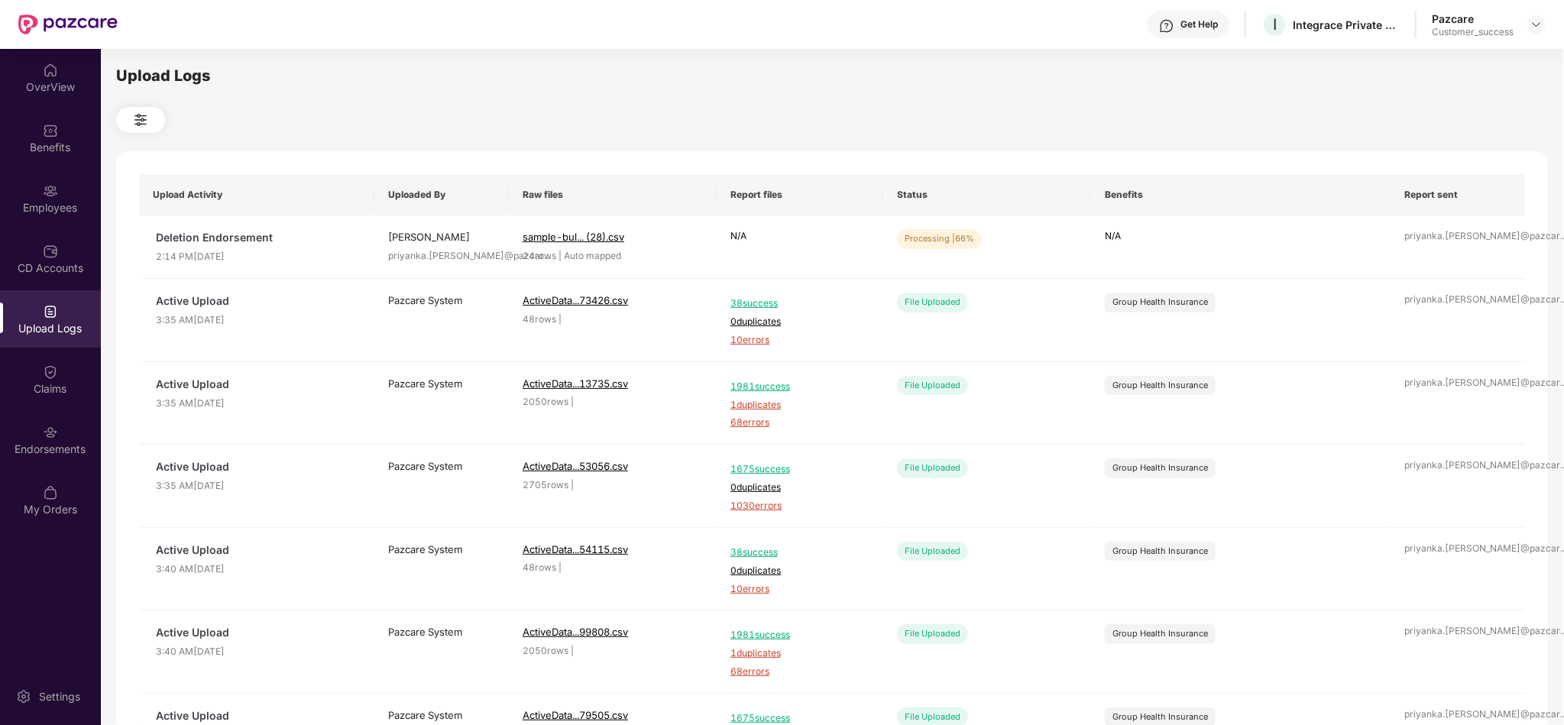
click at [683, 117] on div at bounding box center [832, 120] width 1432 height 26
click at [1424, 243] on icon "redo" at bounding box center [1422, 242] width 12 height 12
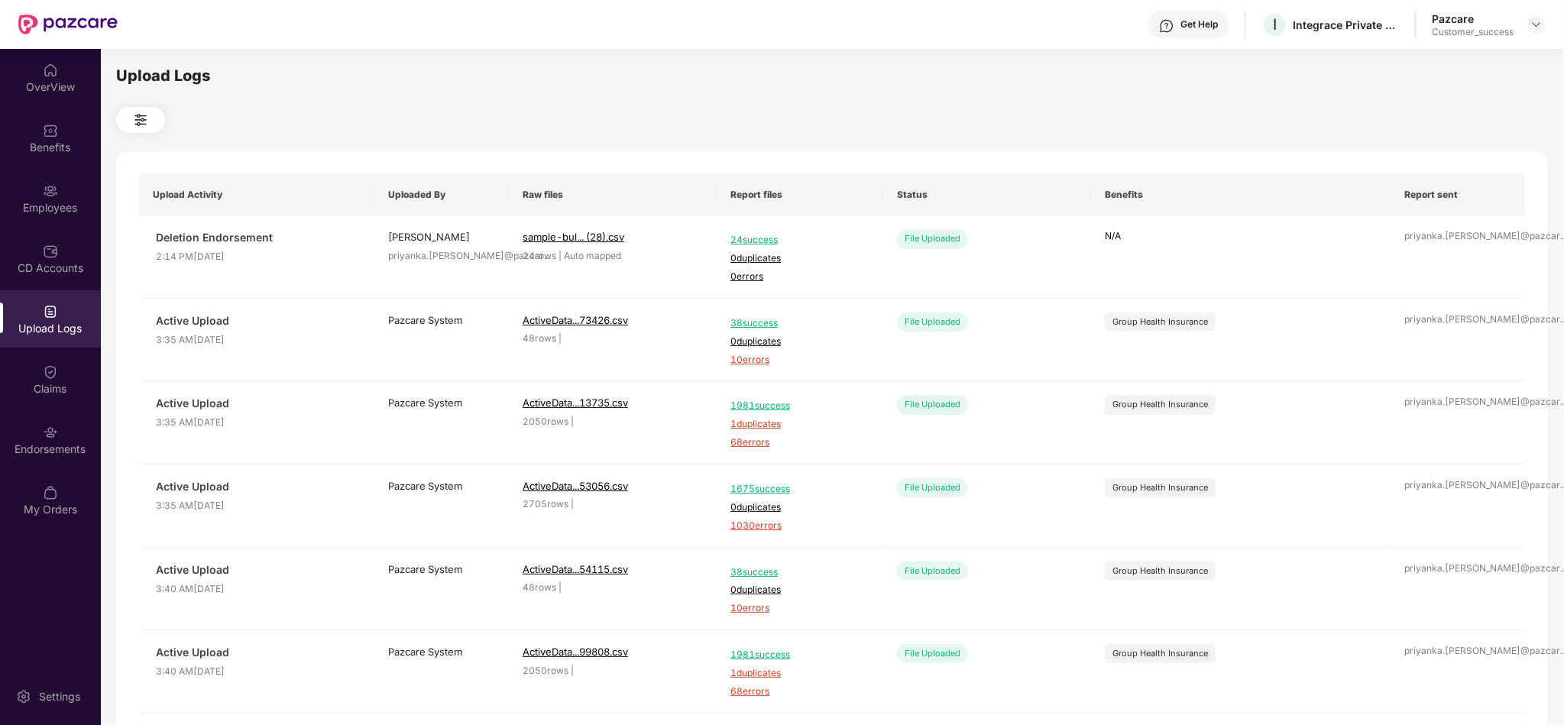
click at [812, 103] on div "Upload Logs Upload Activity Uploaded By Raw files Report files Status Benefits …" at bounding box center [832, 384] width 1432 height 641
click at [50, 200] on div "Employees" at bounding box center [50, 207] width 101 height 15
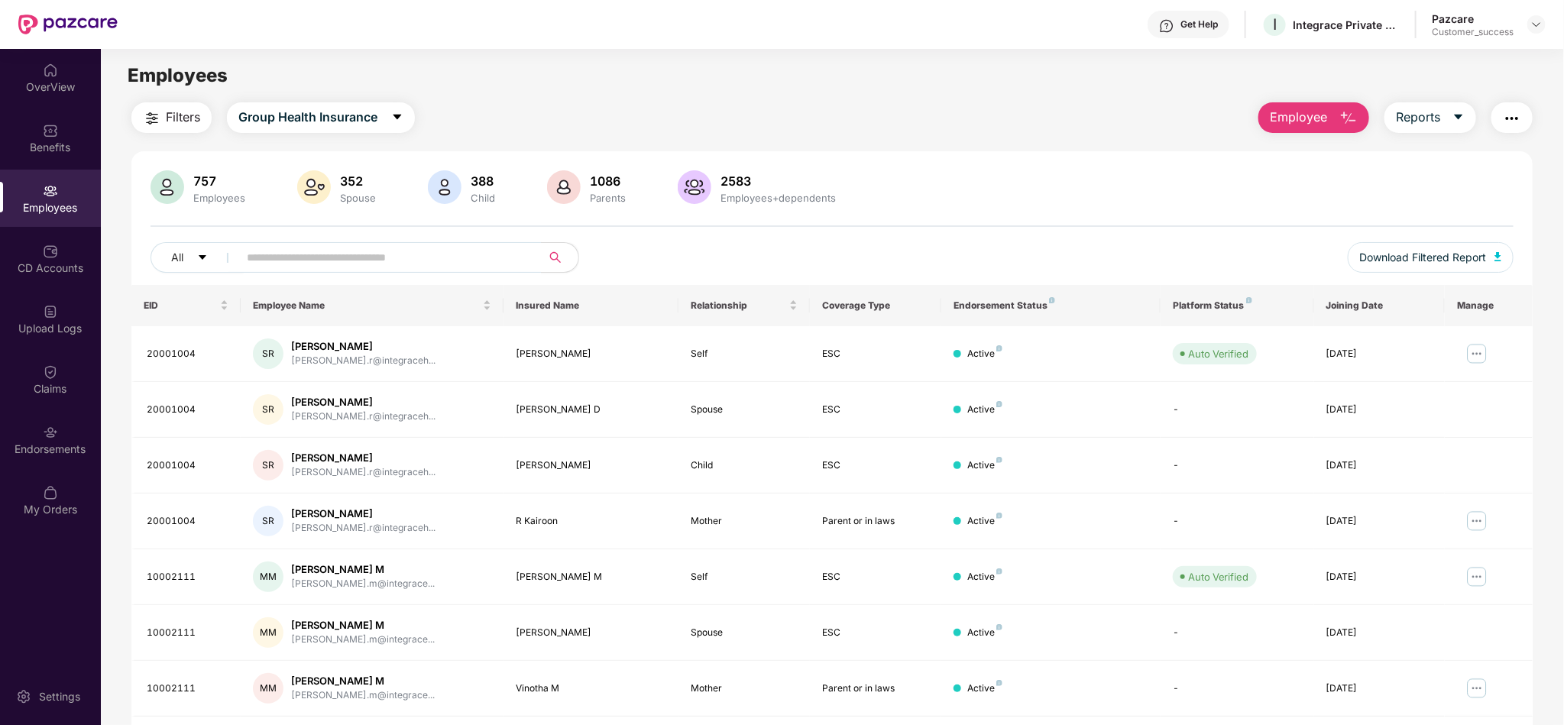
click at [1282, 117] on span "Employee" at bounding box center [1298, 117] width 57 height 19
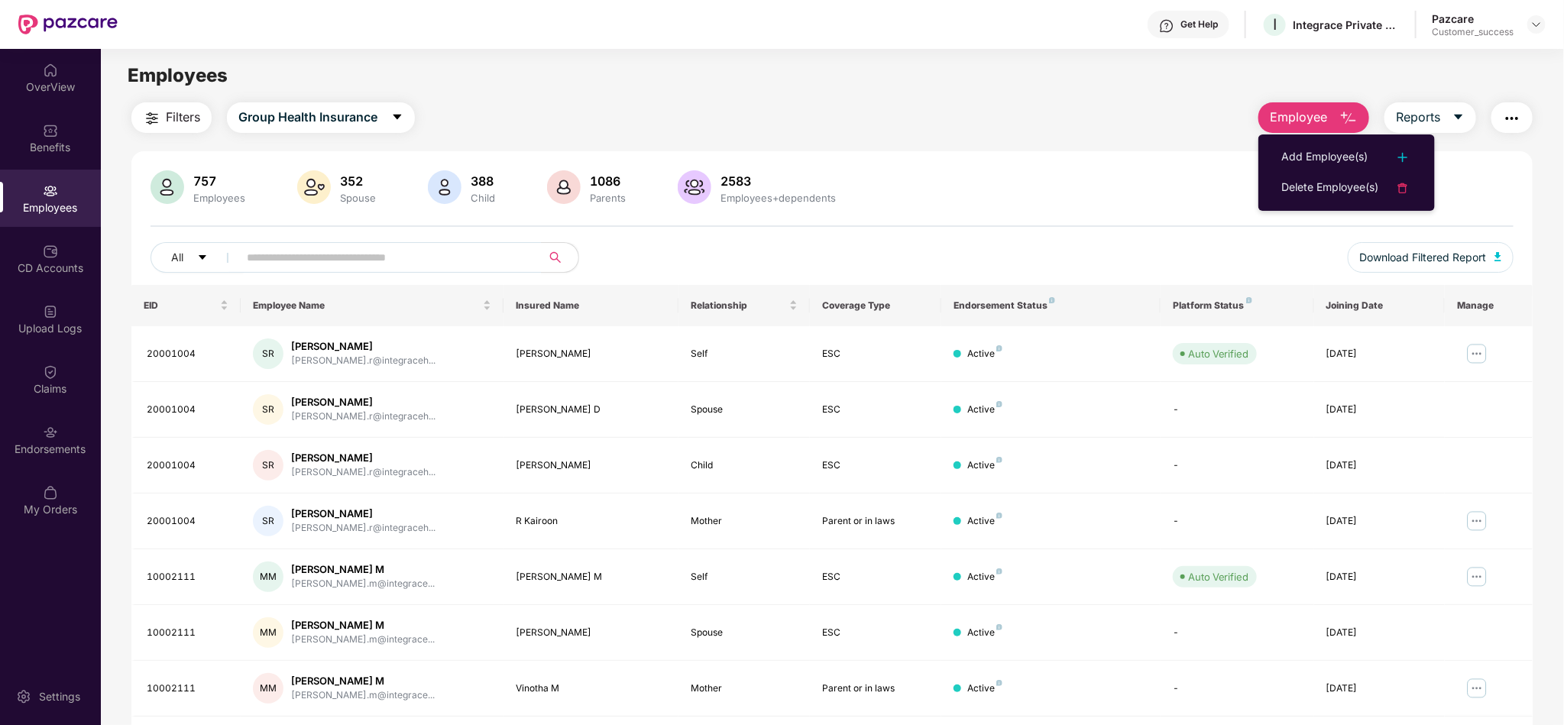
click at [1282, 117] on span "Employee" at bounding box center [1298, 117] width 57 height 19
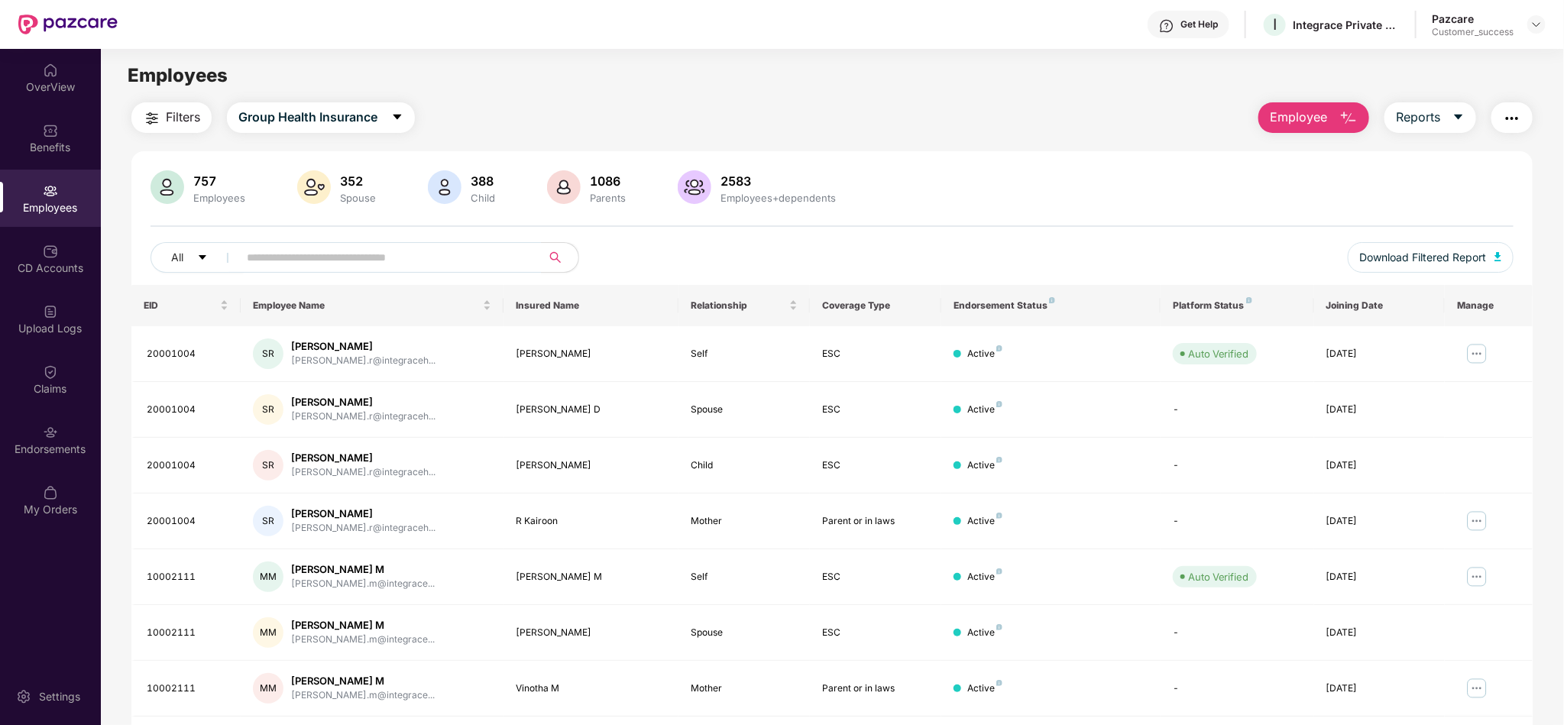
click at [1307, 111] on span "Employee" at bounding box center [1298, 117] width 57 height 19
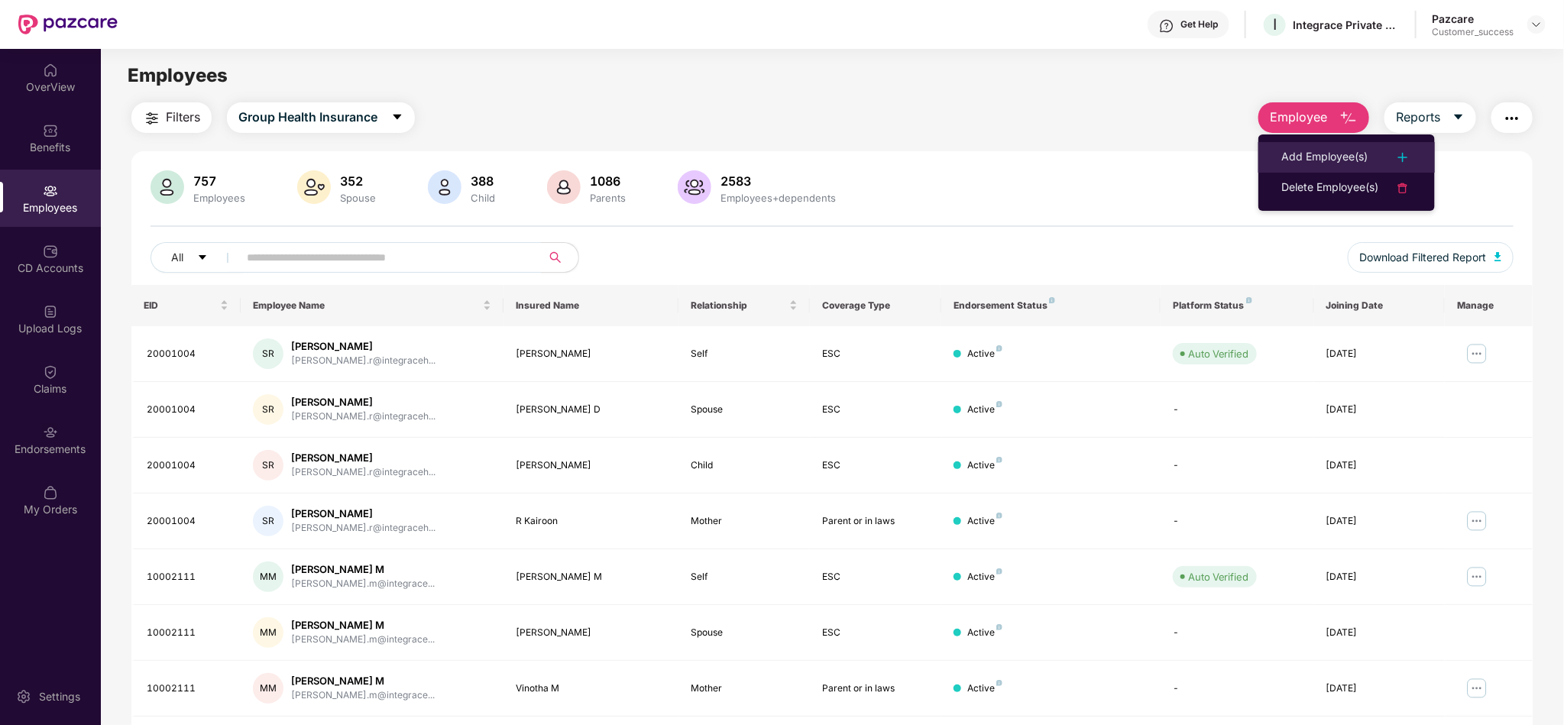
click at [1301, 148] on div "Add Employee(s)" at bounding box center [1324, 157] width 86 height 18
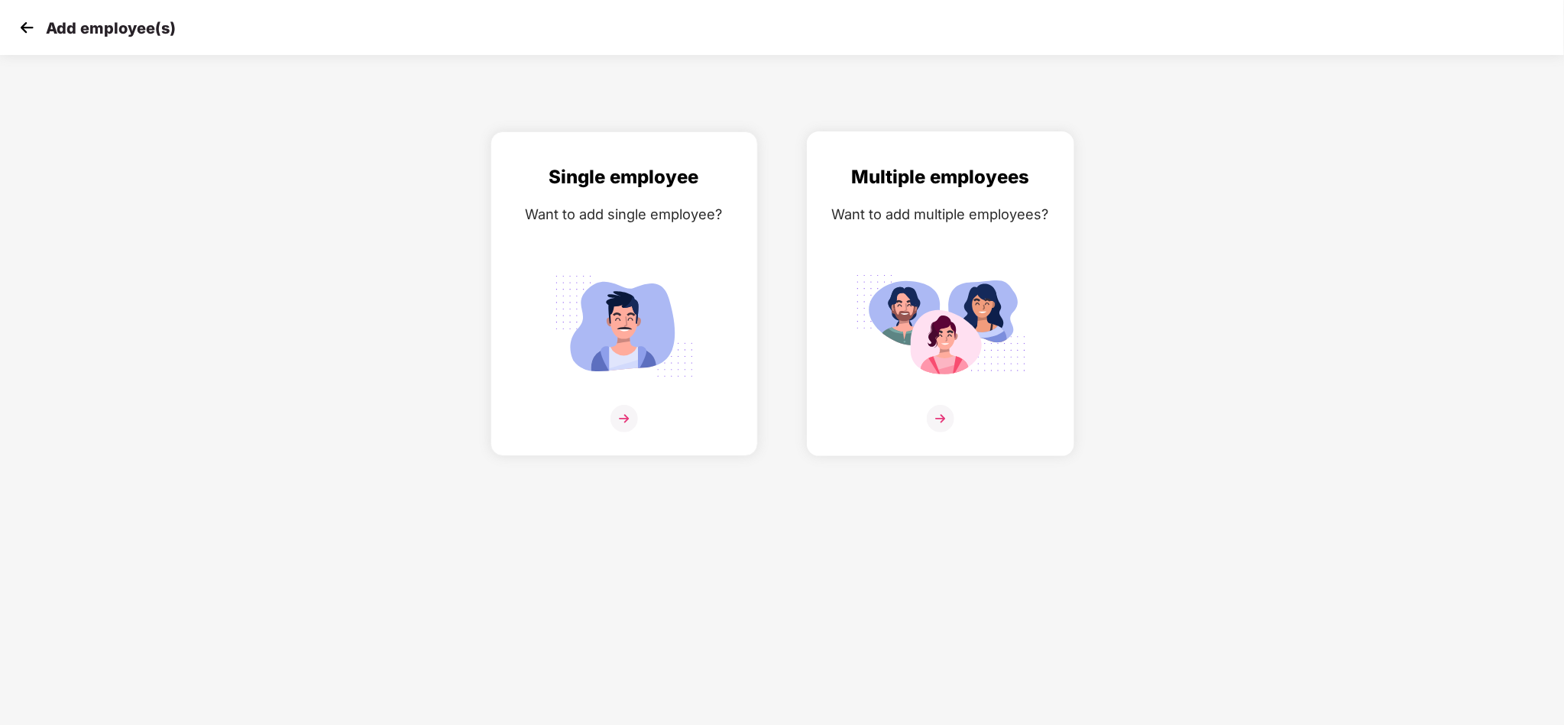
click at [959, 236] on div "Multiple employees Want to add multiple employees?" at bounding box center [940, 307] width 235 height 289
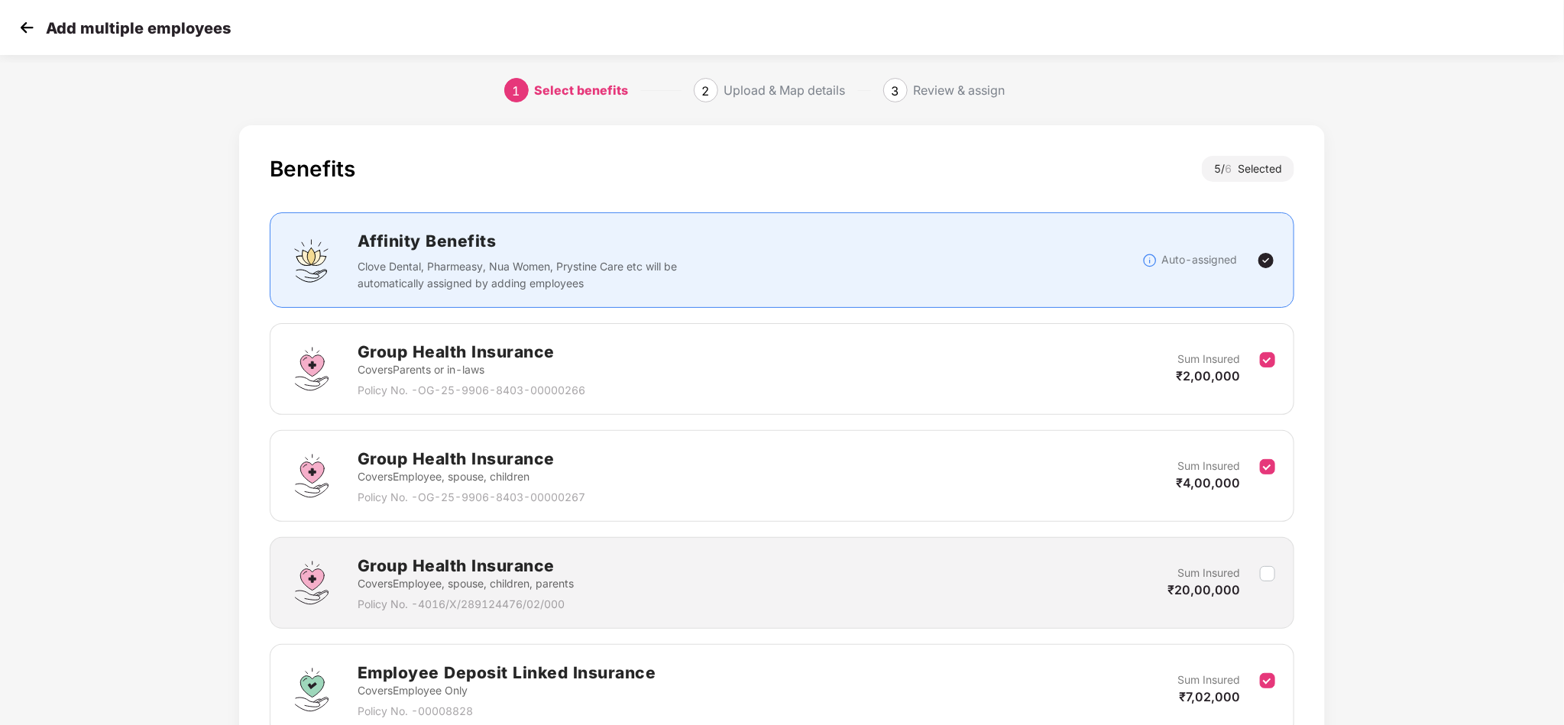
click at [1360, 520] on div "Benefits 5 / 6 Selected Affinity Benefits Clove Dental, Pharmeasy, Nua Women, P…" at bounding box center [783, 626] width 1304 height 1016
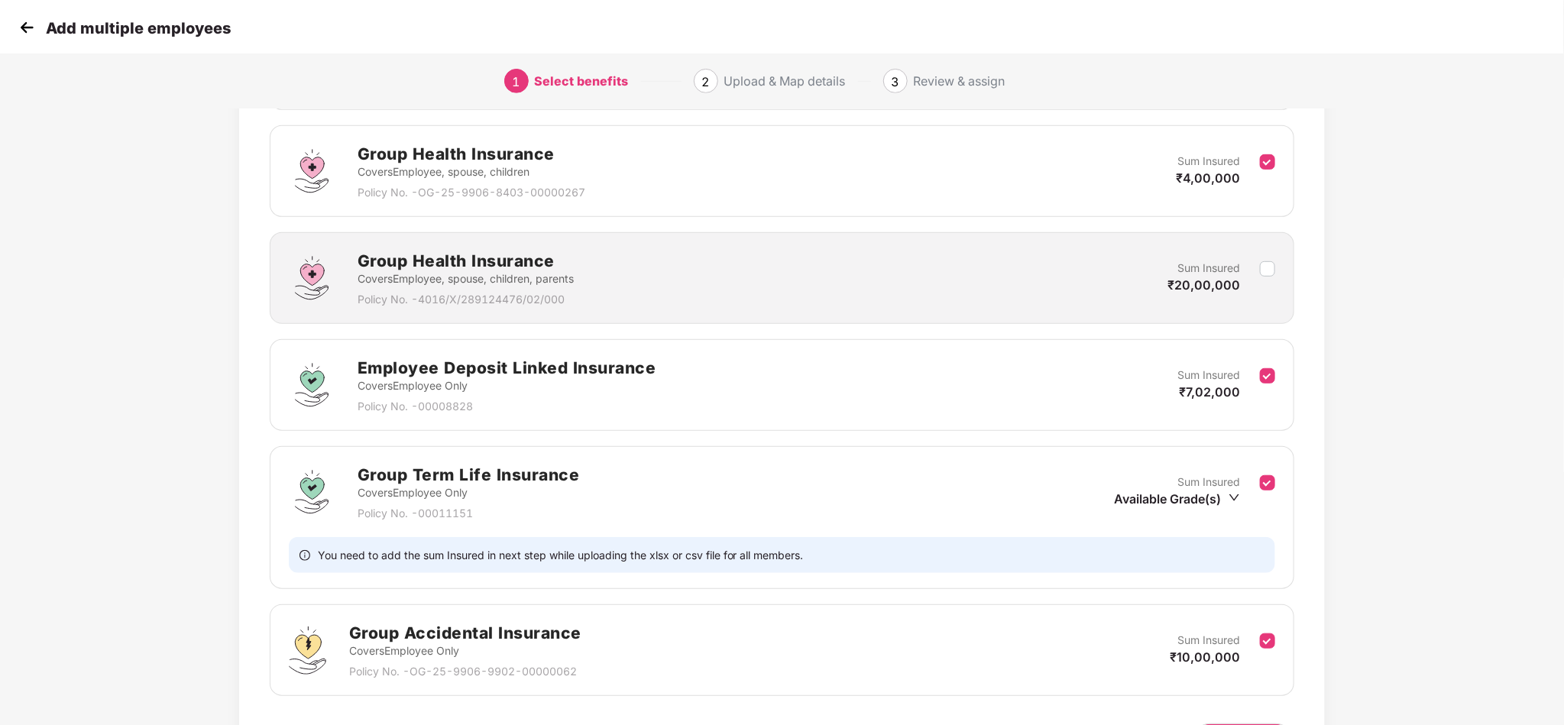
scroll to position [413, 0]
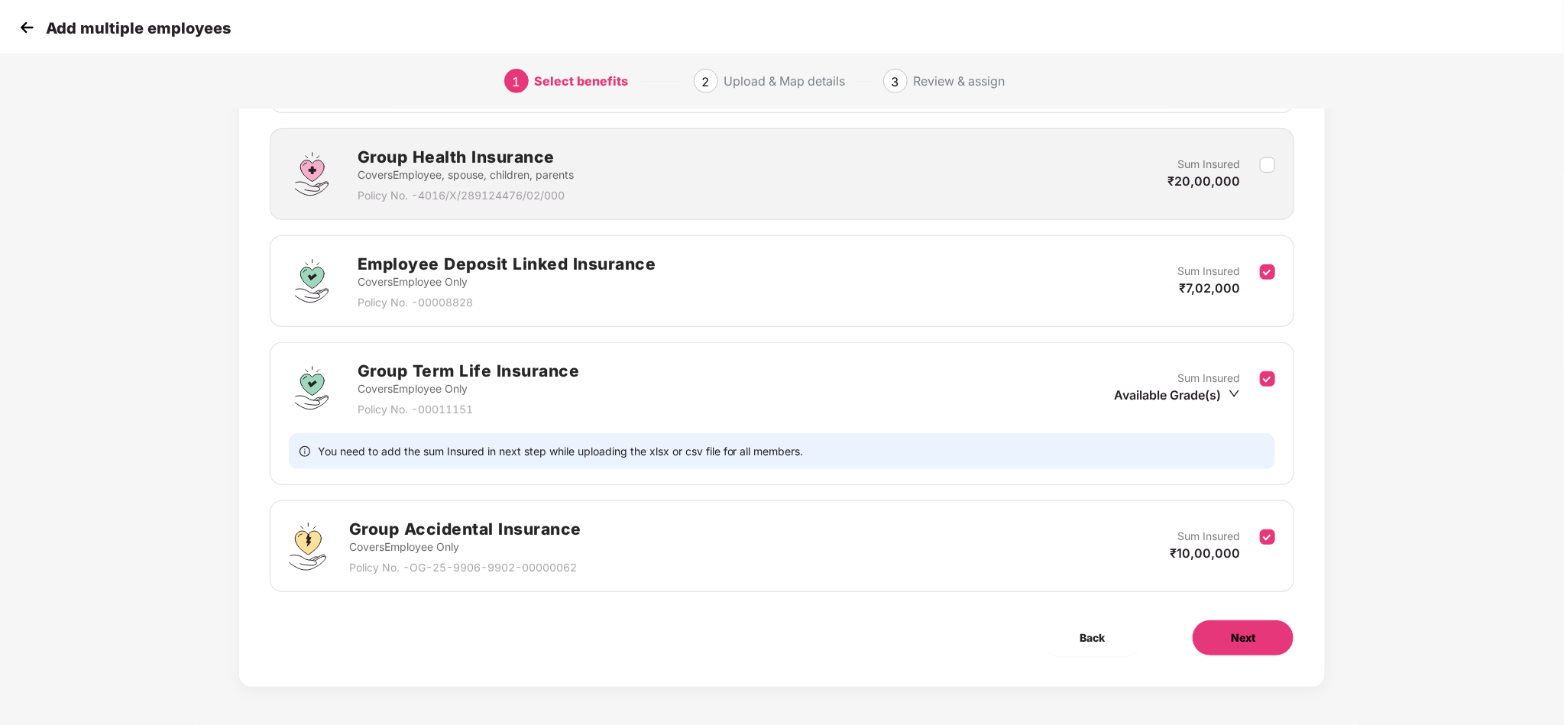
click at [1213, 636] on button "Next" at bounding box center [1243, 638] width 102 height 37
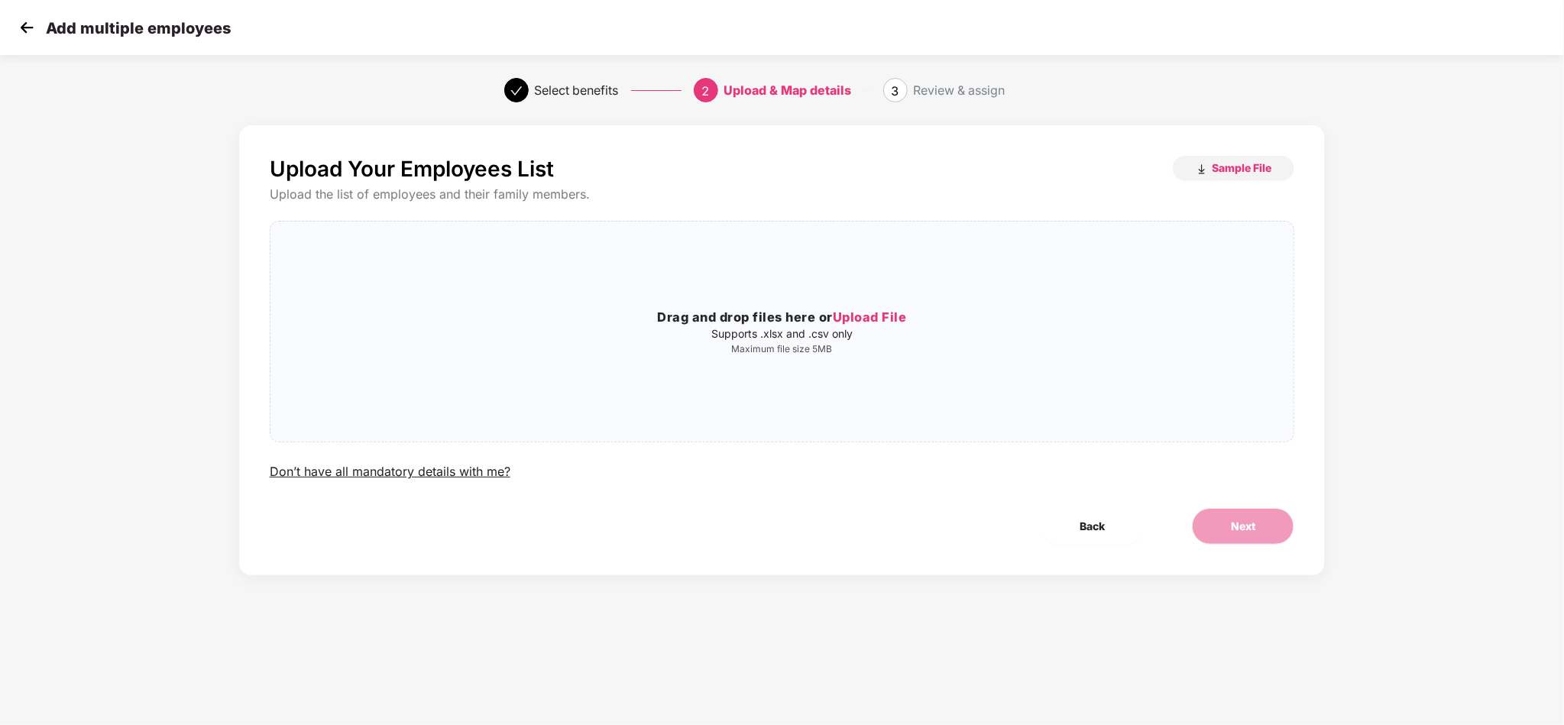
scroll to position [0, 0]
click at [1236, 163] on span "Sample File" at bounding box center [1242, 167] width 60 height 15
click at [722, 251] on div "Drag and drop files here or Upload File Supports .xlsx and .csv only Maximum fi…" at bounding box center [782, 332] width 1024 height 196
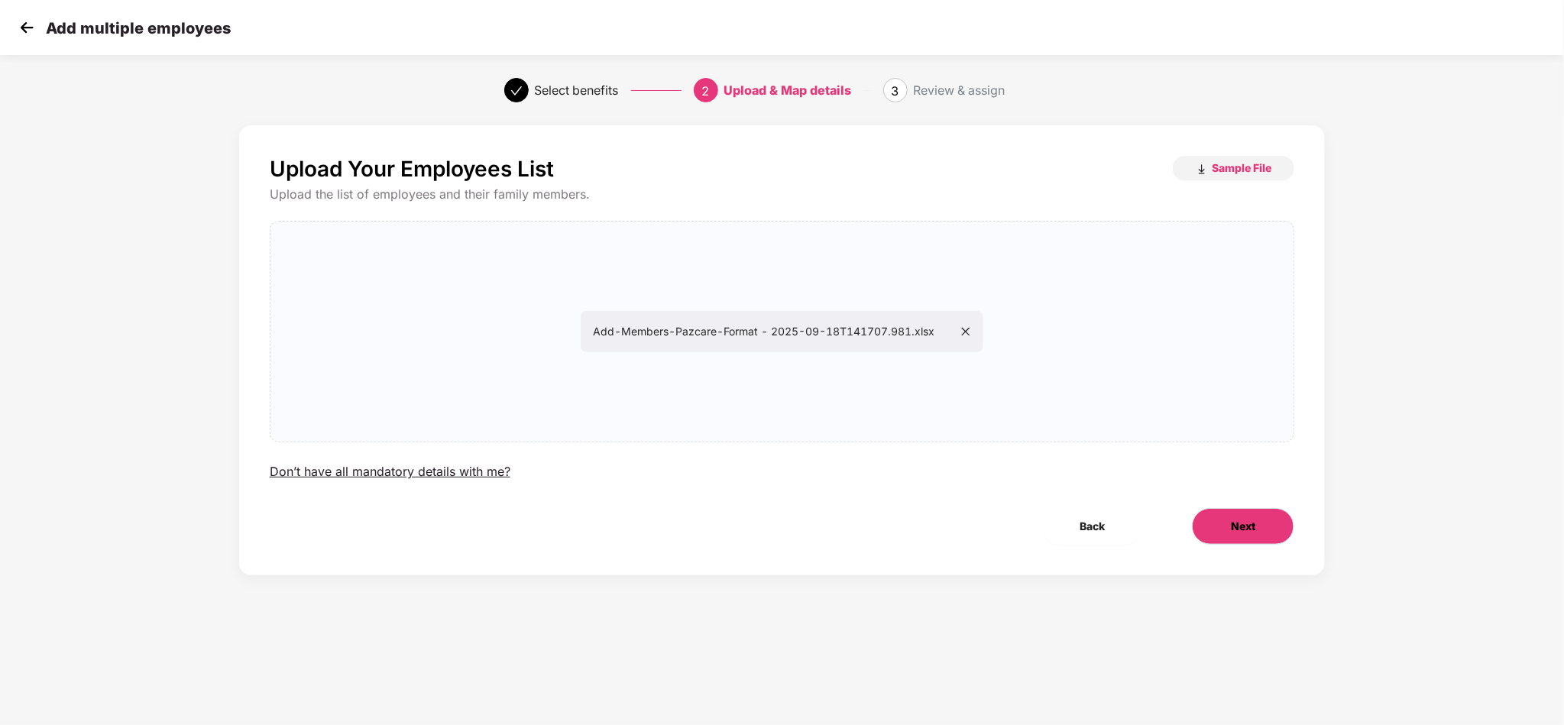
click at [1211, 528] on button "Next" at bounding box center [1243, 526] width 102 height 37
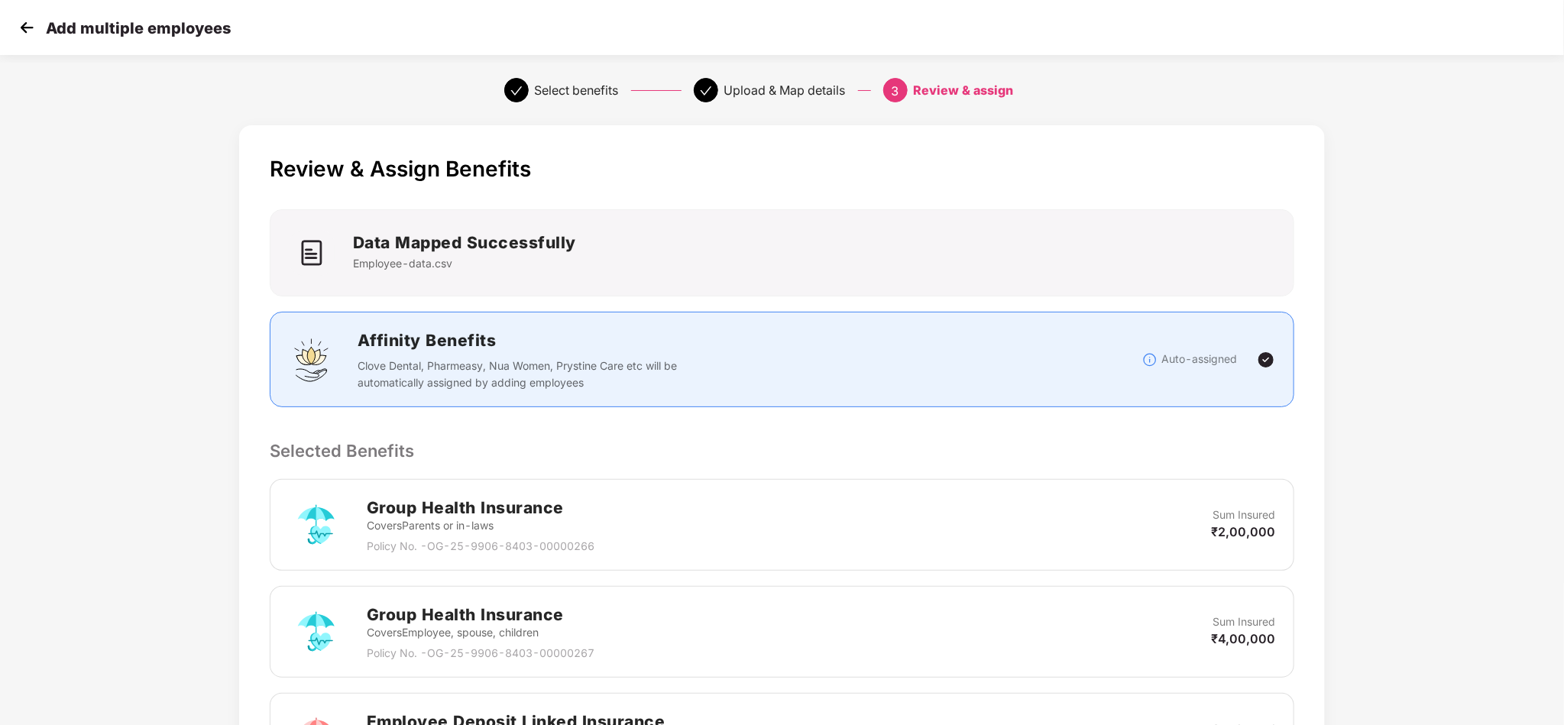
click at [1382, 436] on div "Review & Assign Benefits Data Mapped Successfully Employee-data.csv Affinity Be…" at bounding box center [783, 699] width 1304 height 1162
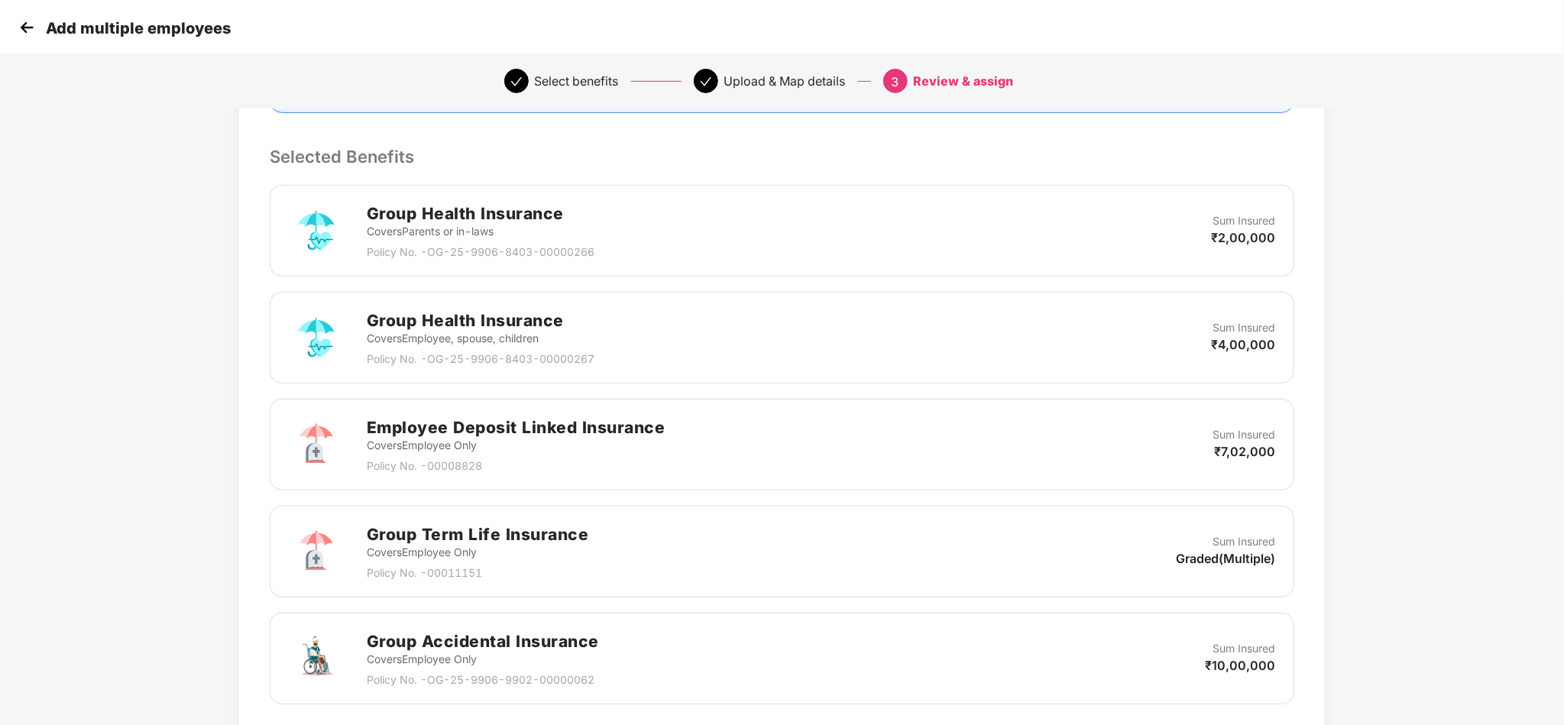
scroll to position [560, 0]
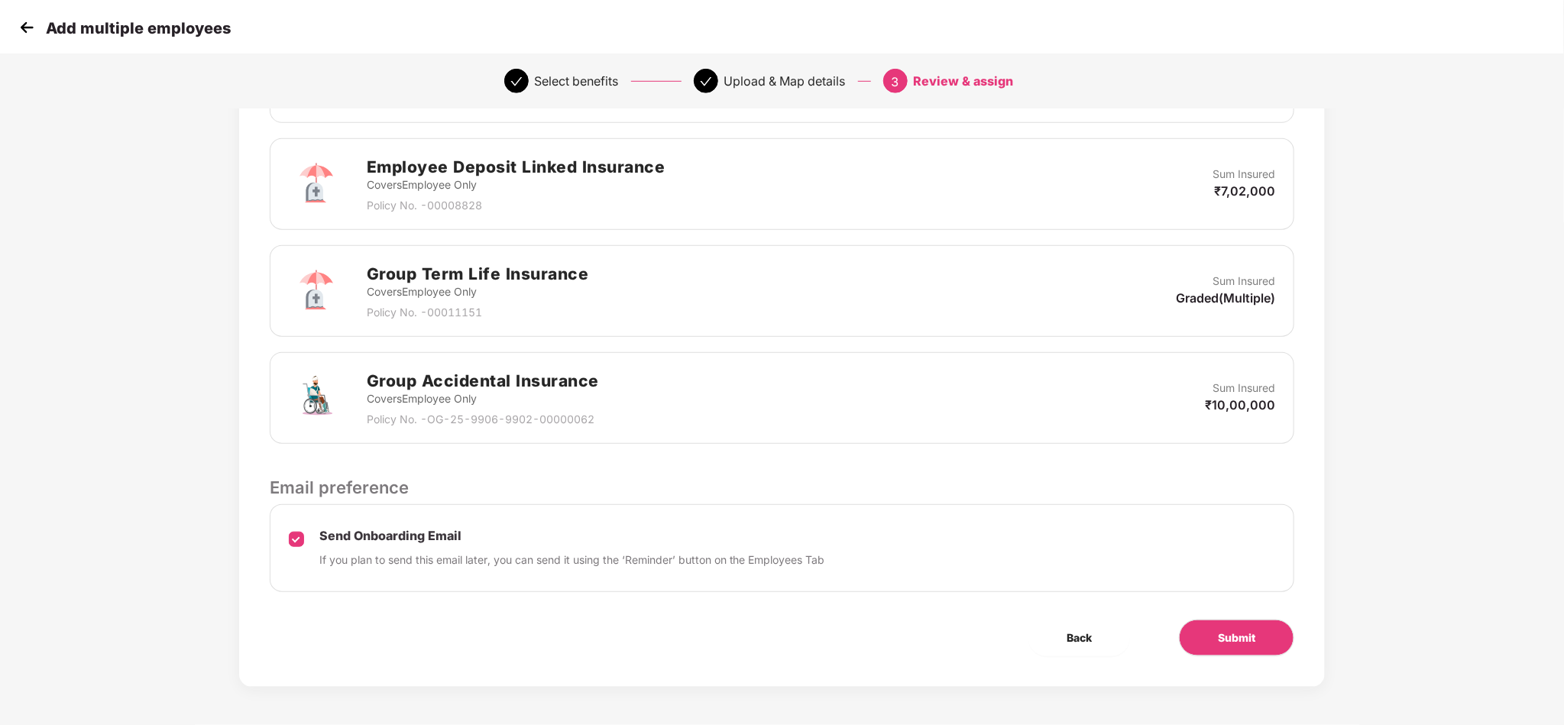
click at [305, 542] on div "Send Onboarding Email If you plan to send this email later, you can send it usi…" at bounding box center [782, 548] width 1025 height 88
click at [1213, 633] on button "Submit" at bounding box center [1236, 638] width 115 height 37
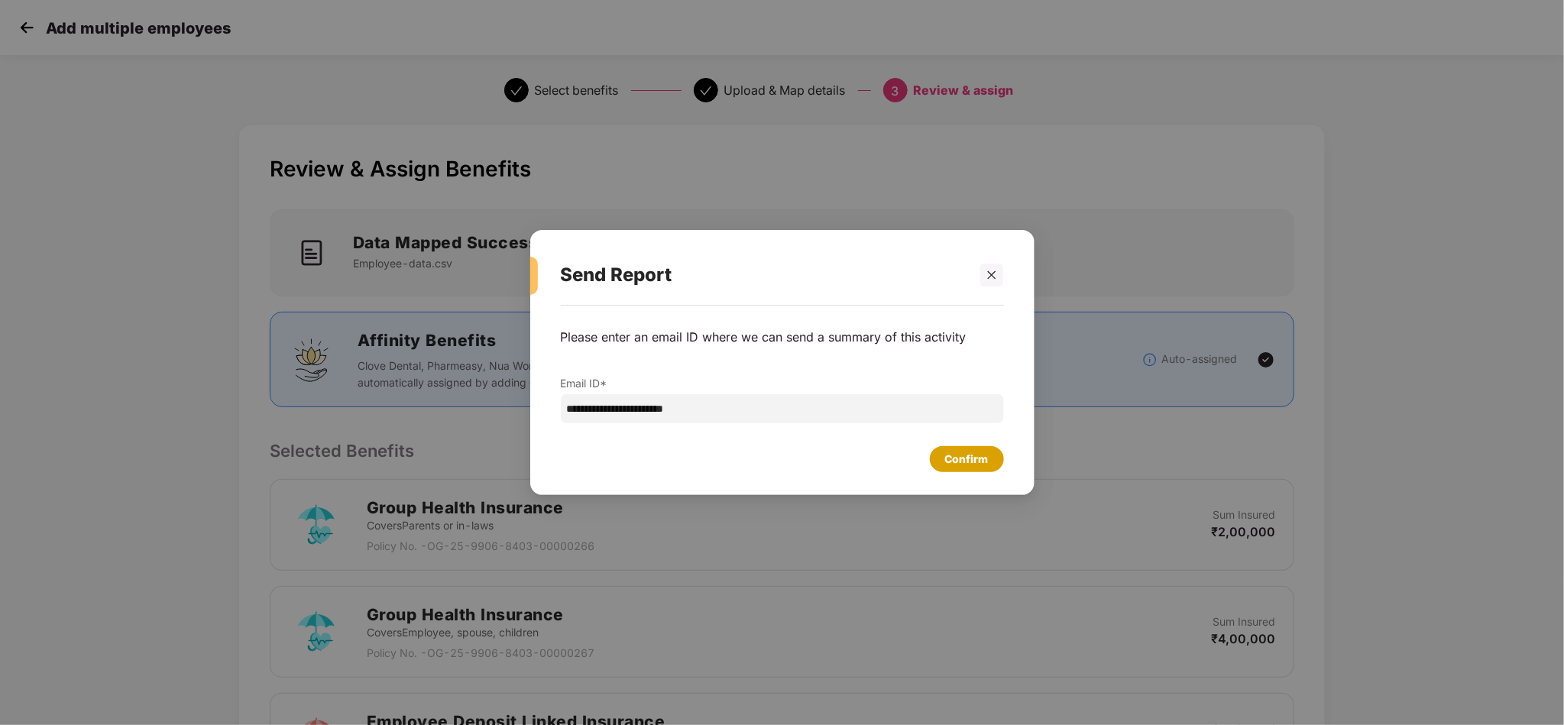
click at [952, 455] on div "Confirm" at bounding box center [967, 459] width 44 height 17
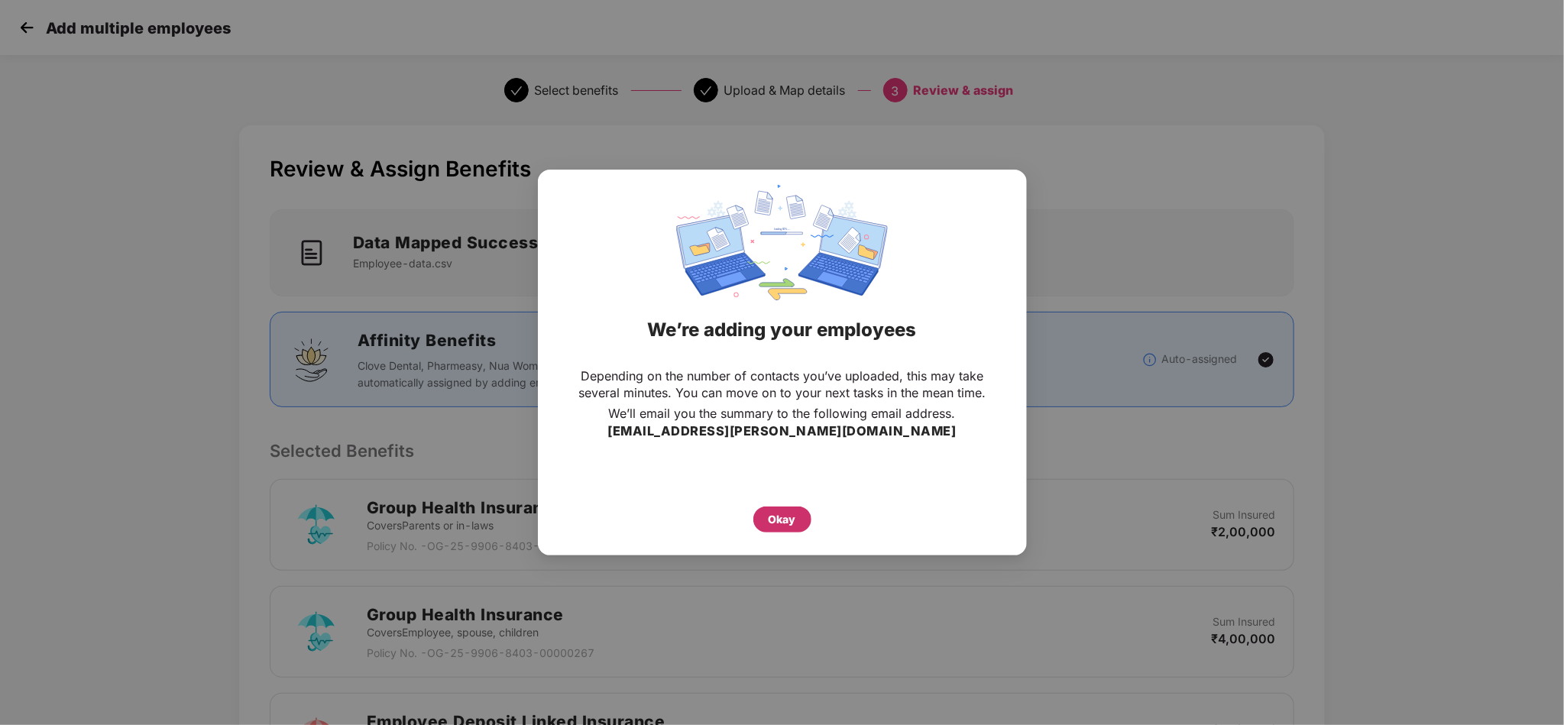
click at [776, 510] on div "Okay" at bounding box center [782, 520] width 58 height 26
